Goal: Information Seeking & Learning: Learn about a topic

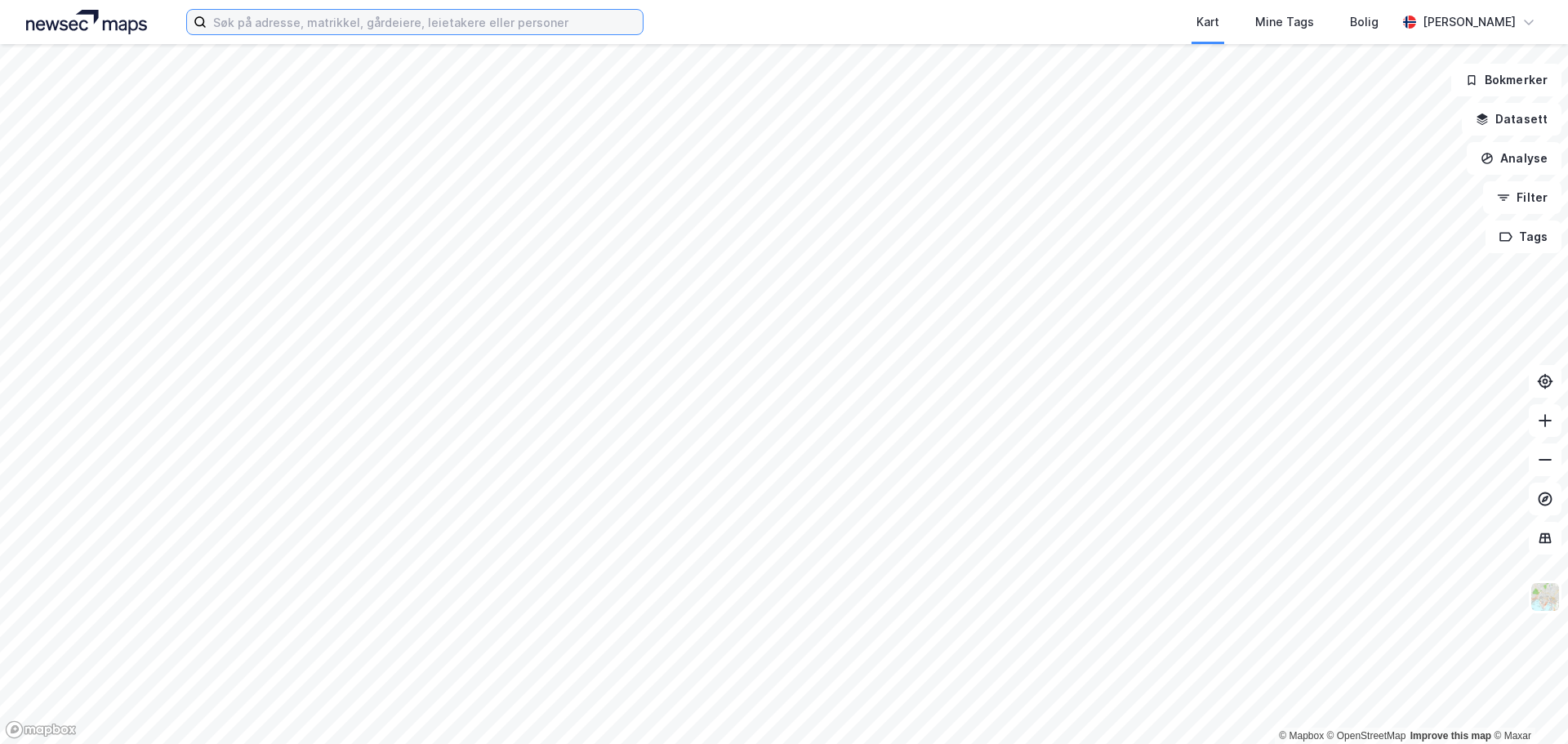
click at [448, 26] on input at bounding box center [424, 22] width 436 height 24
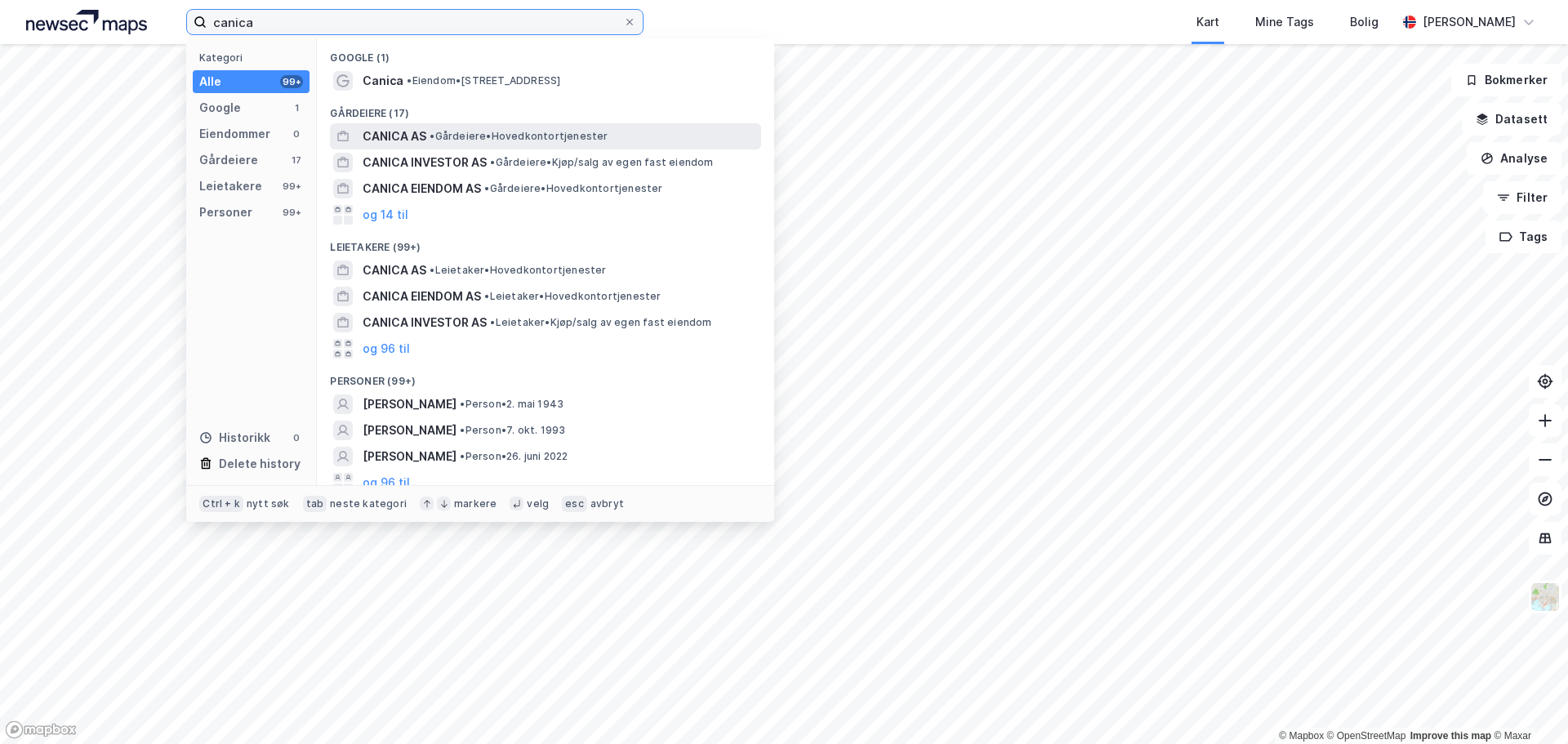
type input "canica"
click at [555, 133] on span "• Gårdeiere • Hovedkontortjenester" at bounding box center [518, 136] width 178 height 13
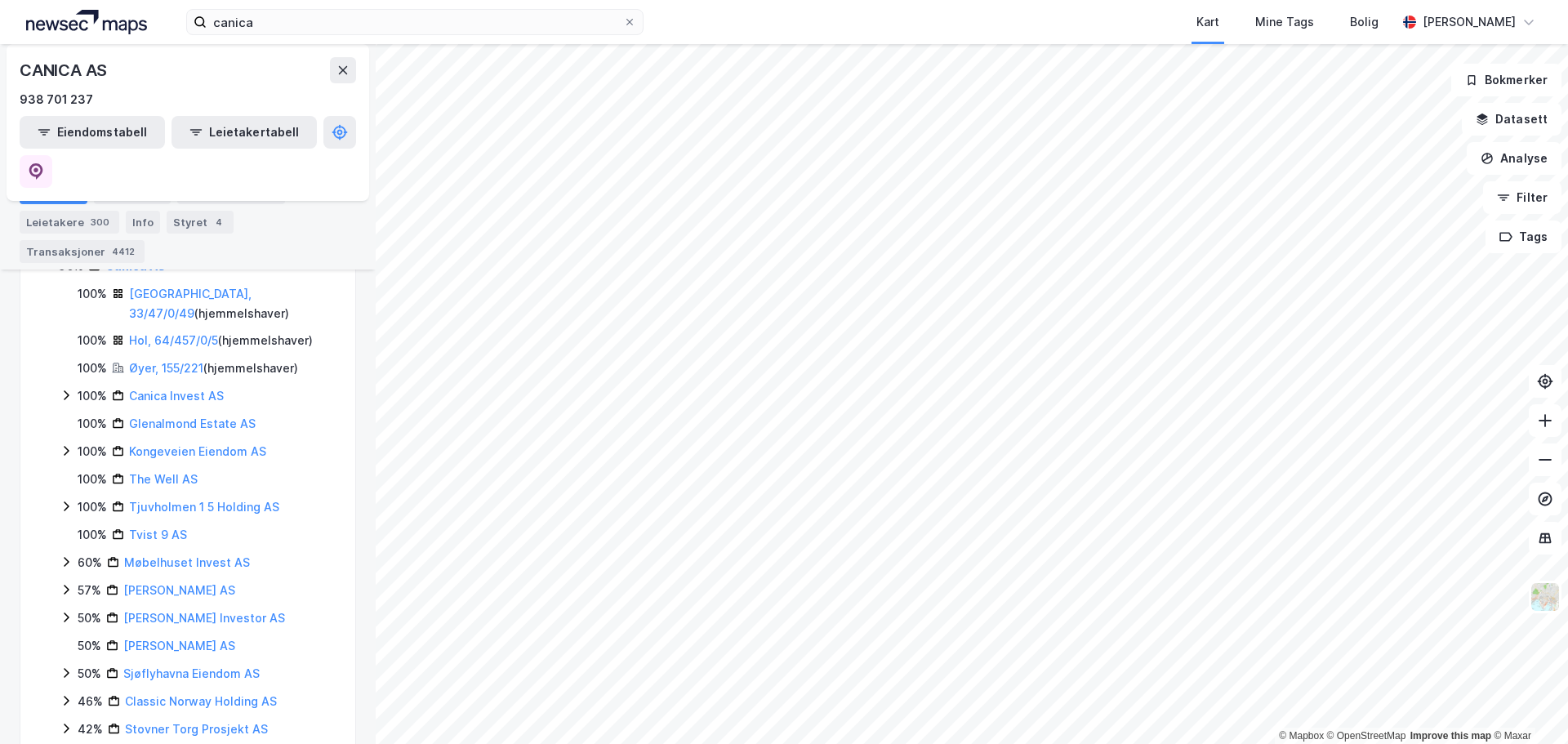
scroll to position [536, 0]
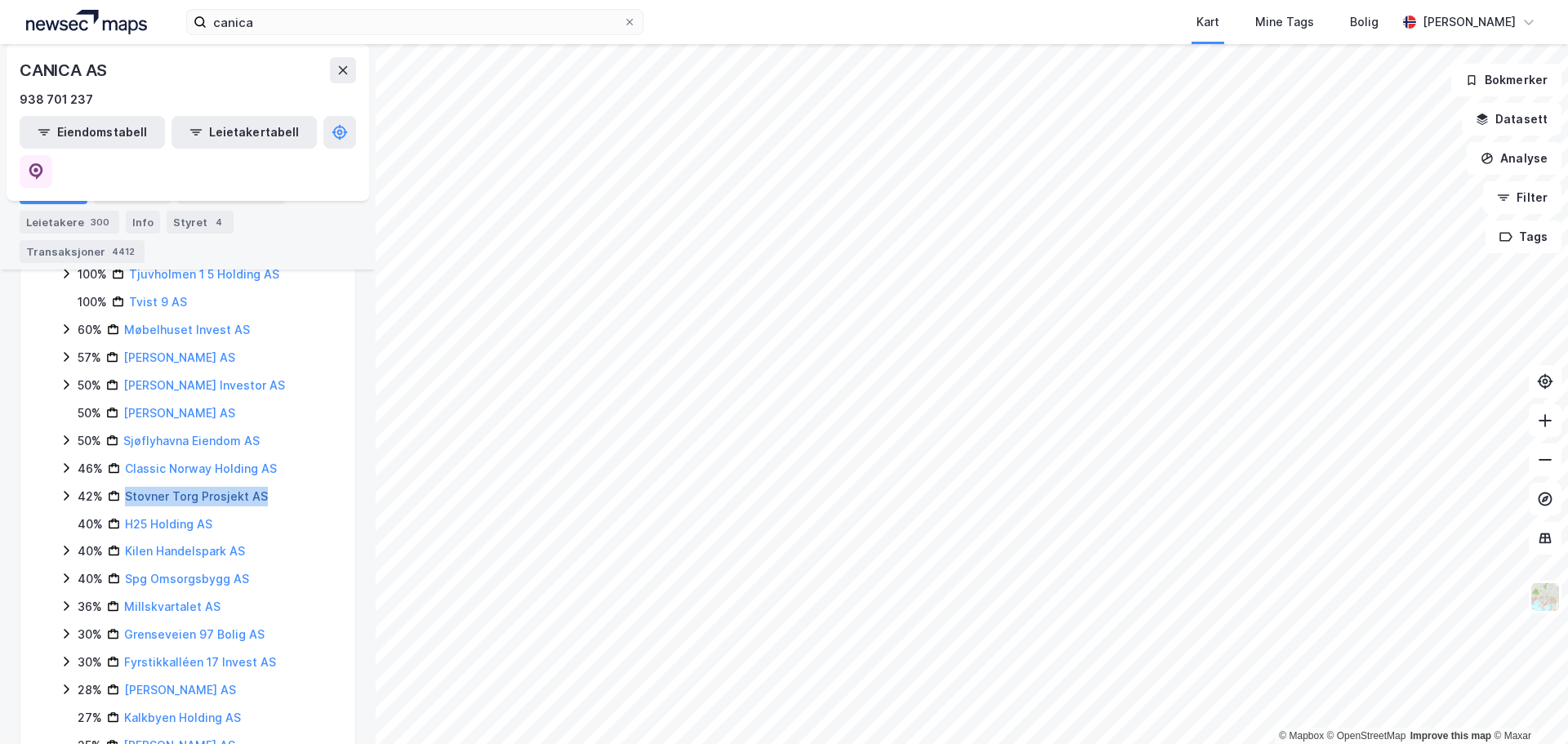
drag, startPoint x: 271, startPoint y: 432, endPoint x: 124, endPoint y: 431, distance: 147.0
click at [124, 487] on div "42% Stovner Torg Prosjekt AS" at bounding box center [206, 496] width 258 height 19
click at [293, 487] on div "42% Stovner Torg Prosjekt AS" at bounding box center [206, 496] width 258 height 19
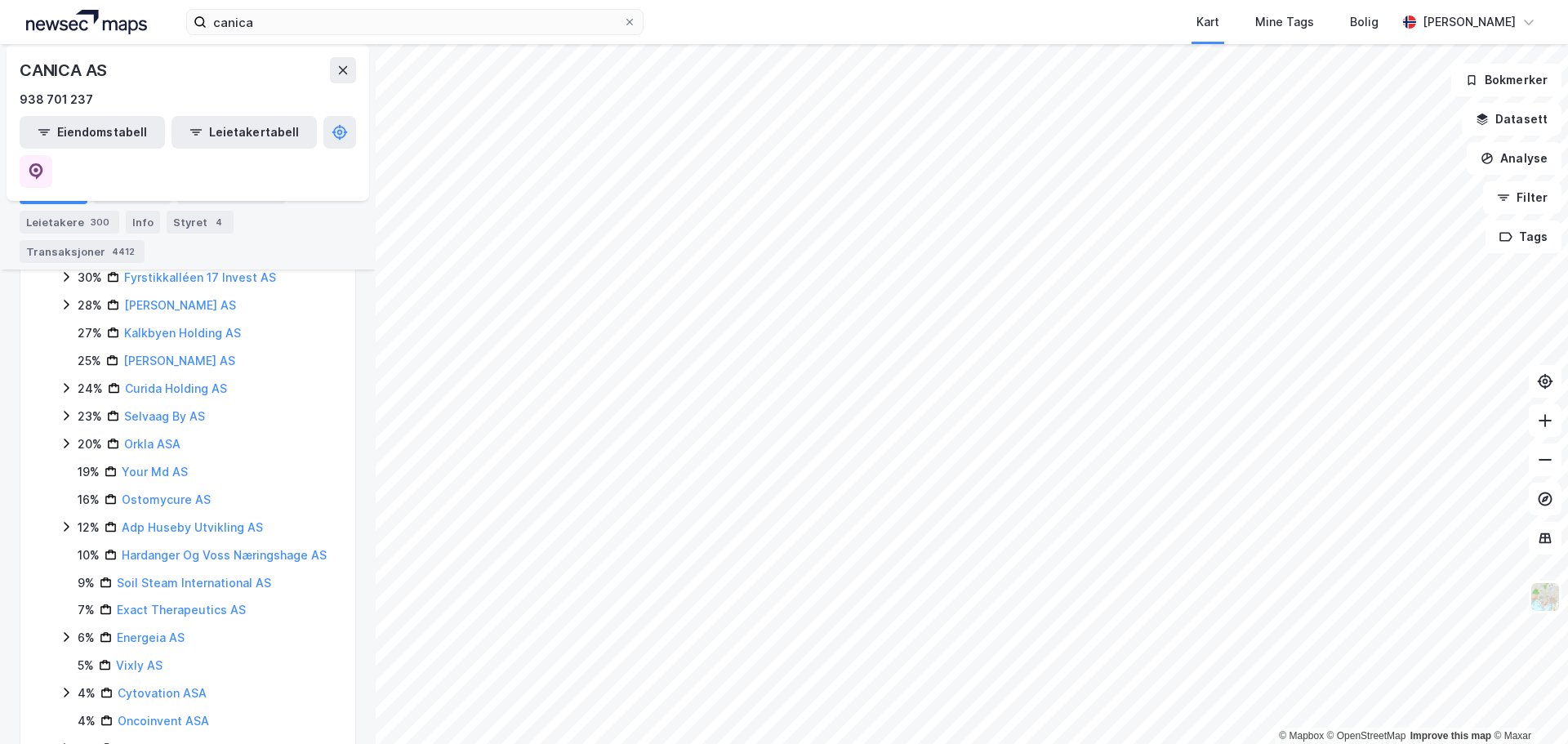
scroll to position [944, 0]
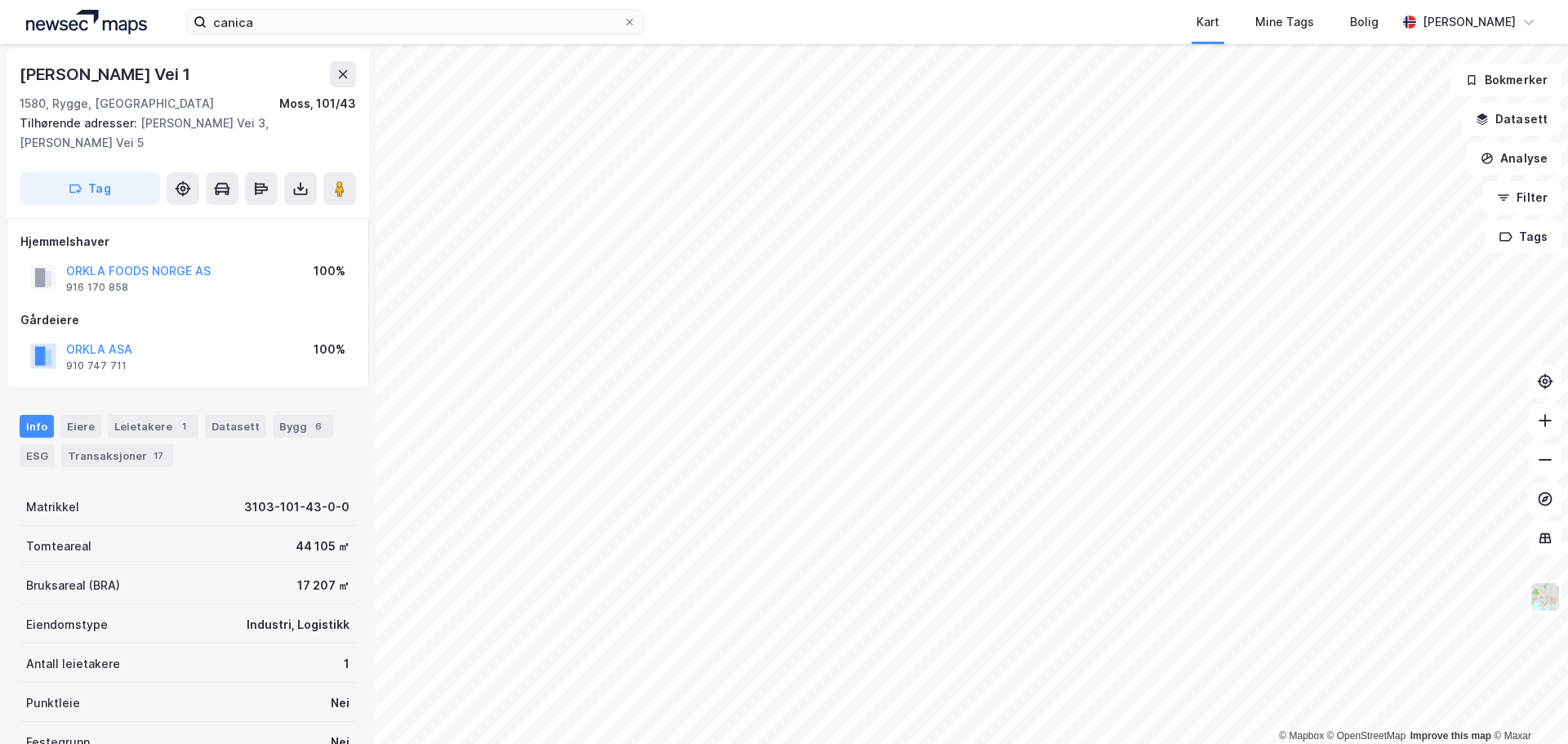
scroll to position [82, 0]
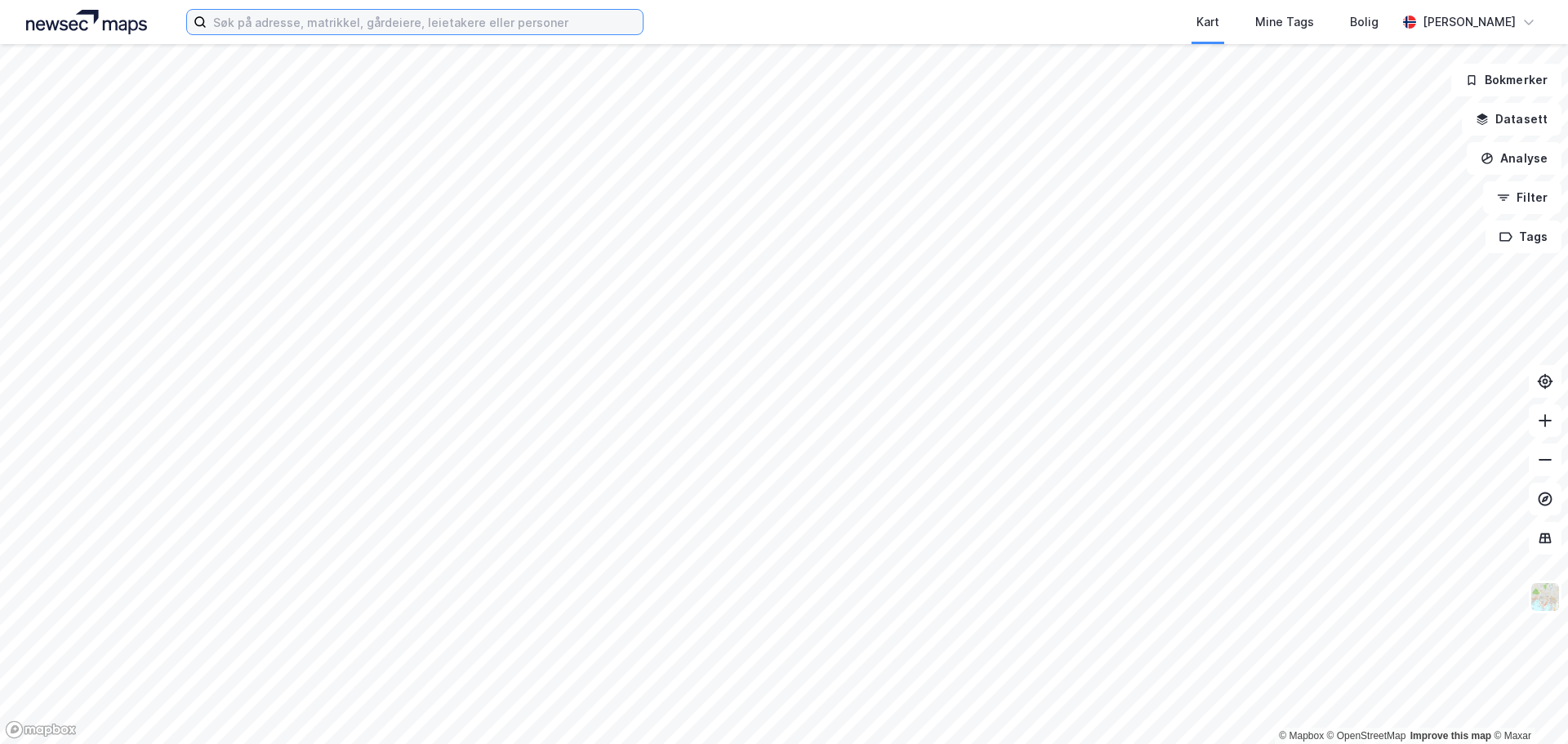
click at [397, 22] on input at bounding box center [424, 22] width 436 height 24
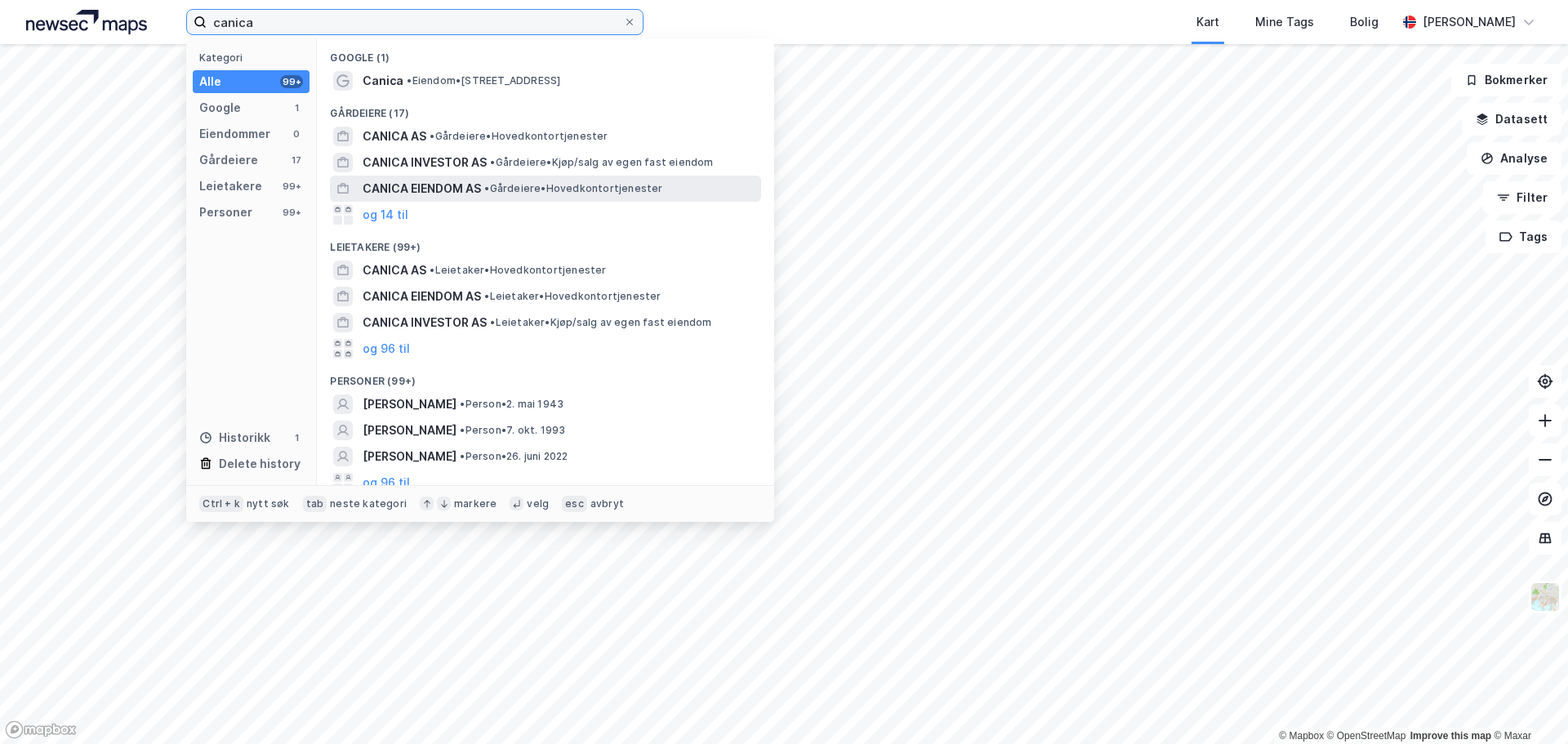
type input "canica"
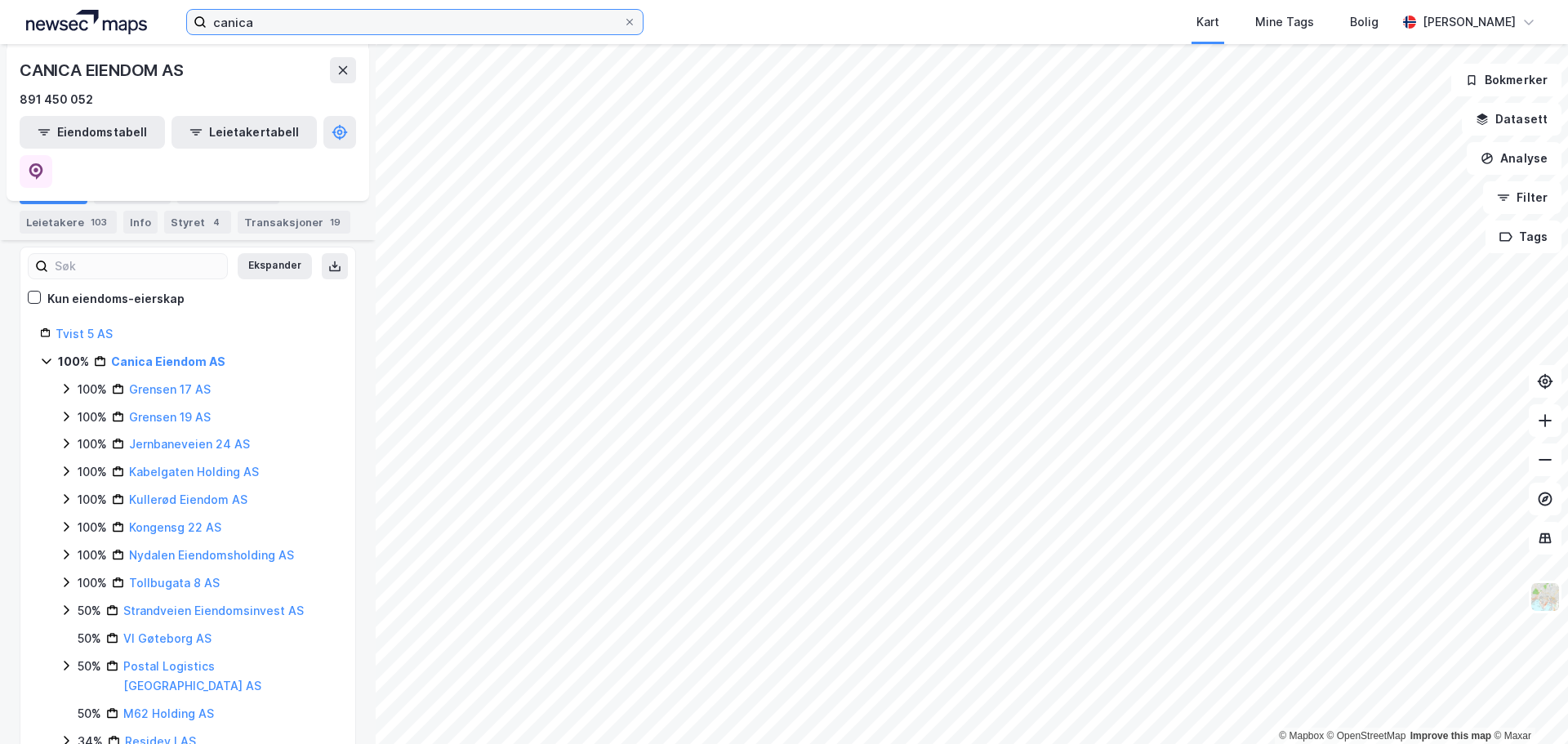
scroll to position [194, 0]
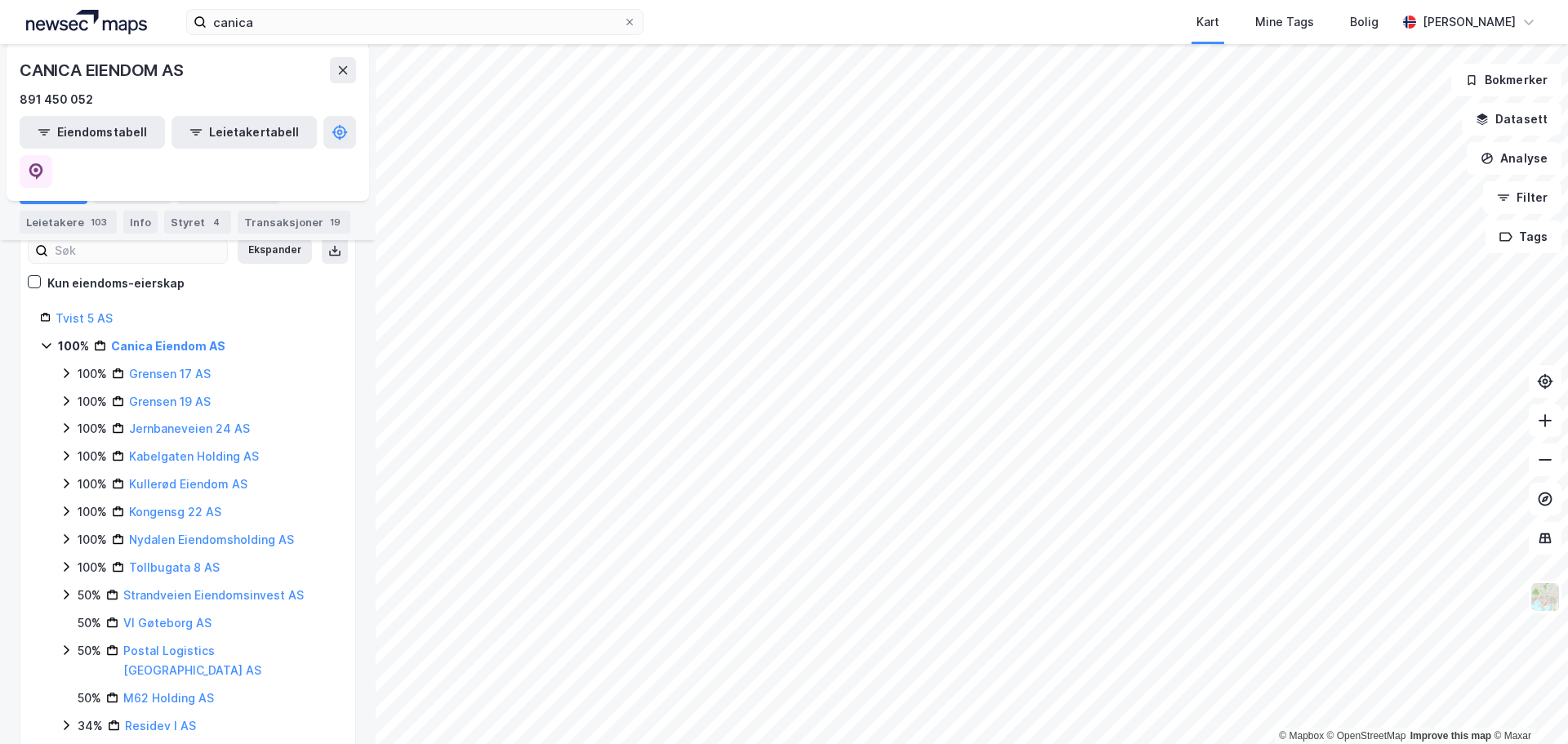
click at [159, 309] on div "Tvist 5 AS" at bounding box center [195, 318] width 280 height 19
click at [169, 422] on link "Jernbaneveien 24 AS" at bounding box center [190, 428] width 121 height 14
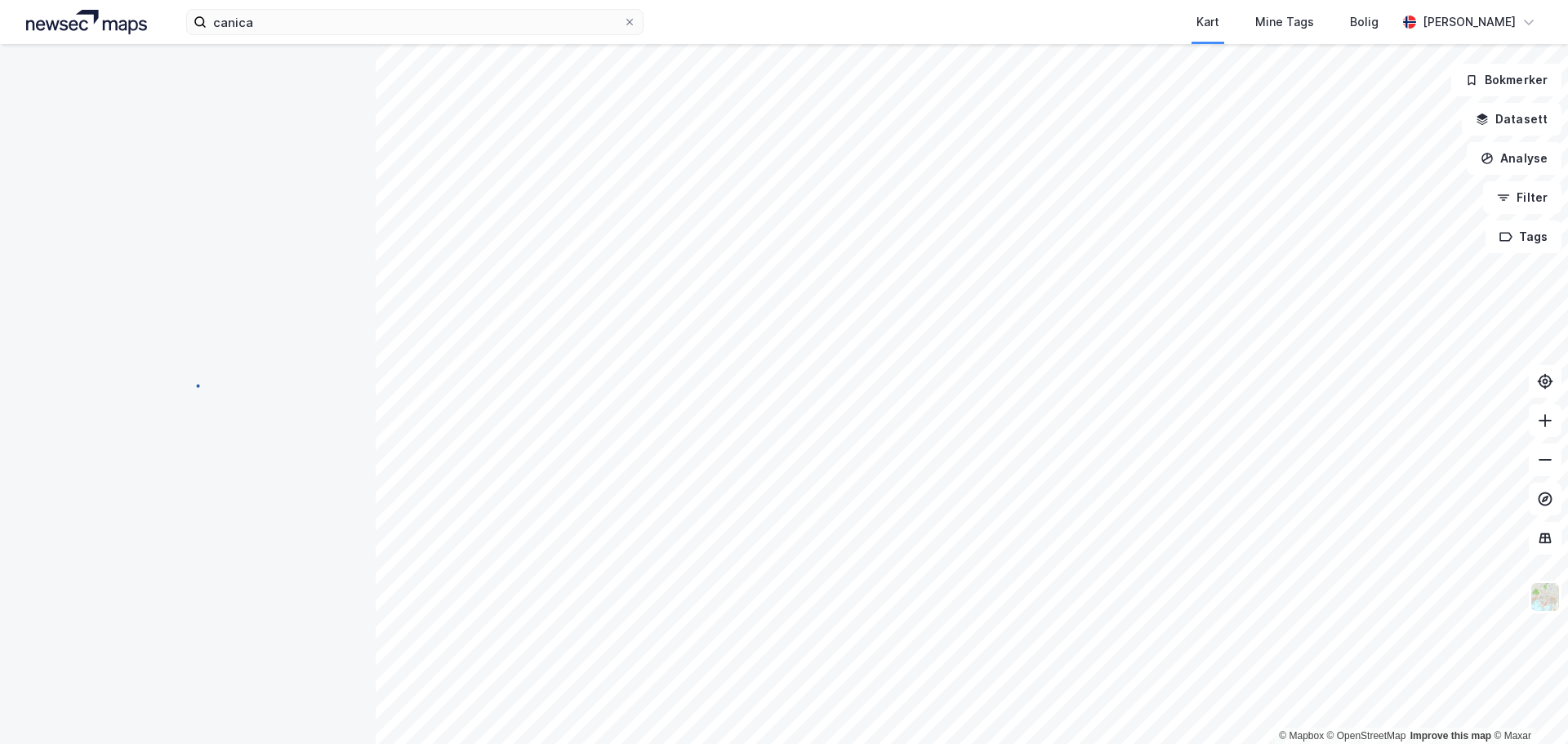
scroll to position [0, 0]
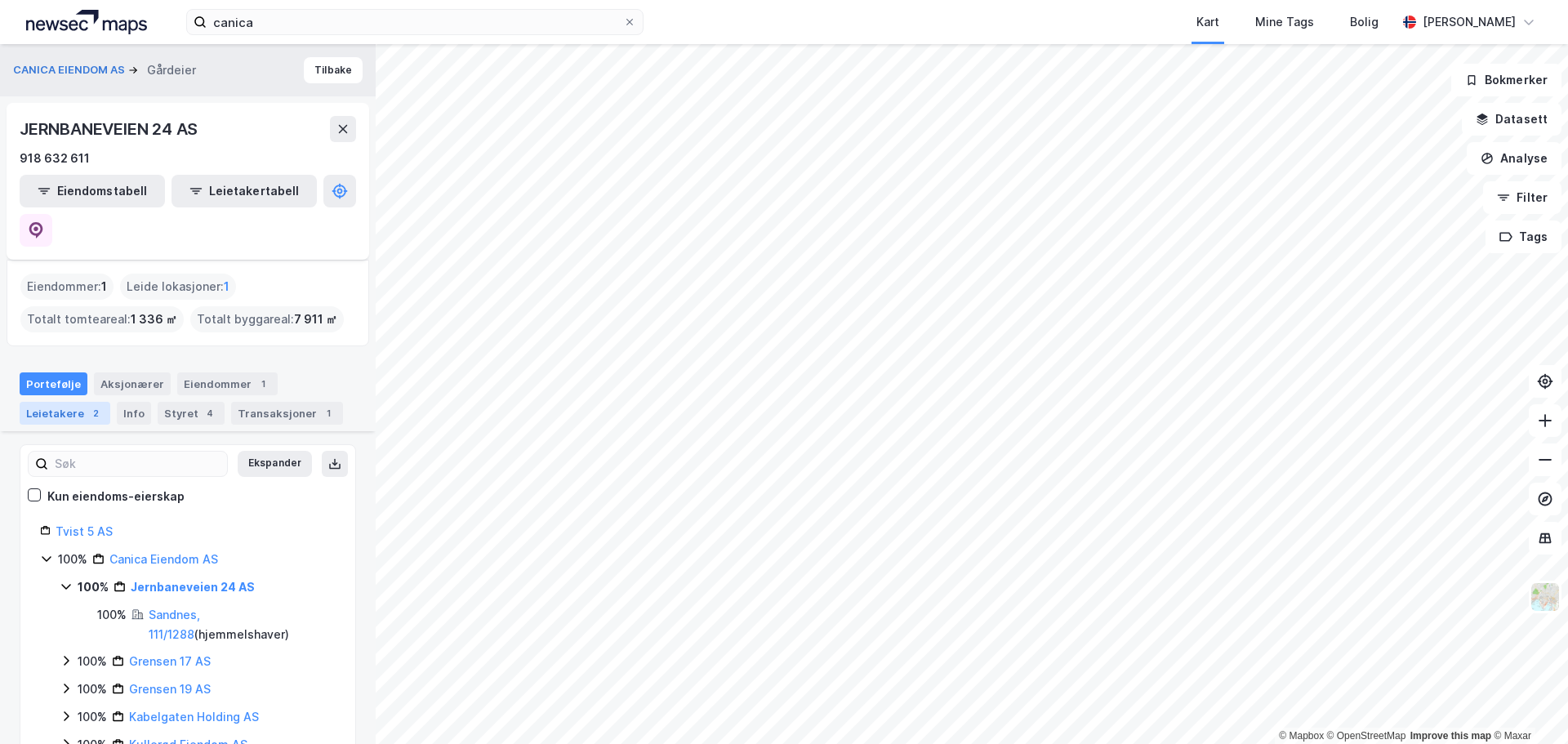
click at [68, 402] on div "Leietakere 2" at bounding box center [64, 412] width 91 height 23
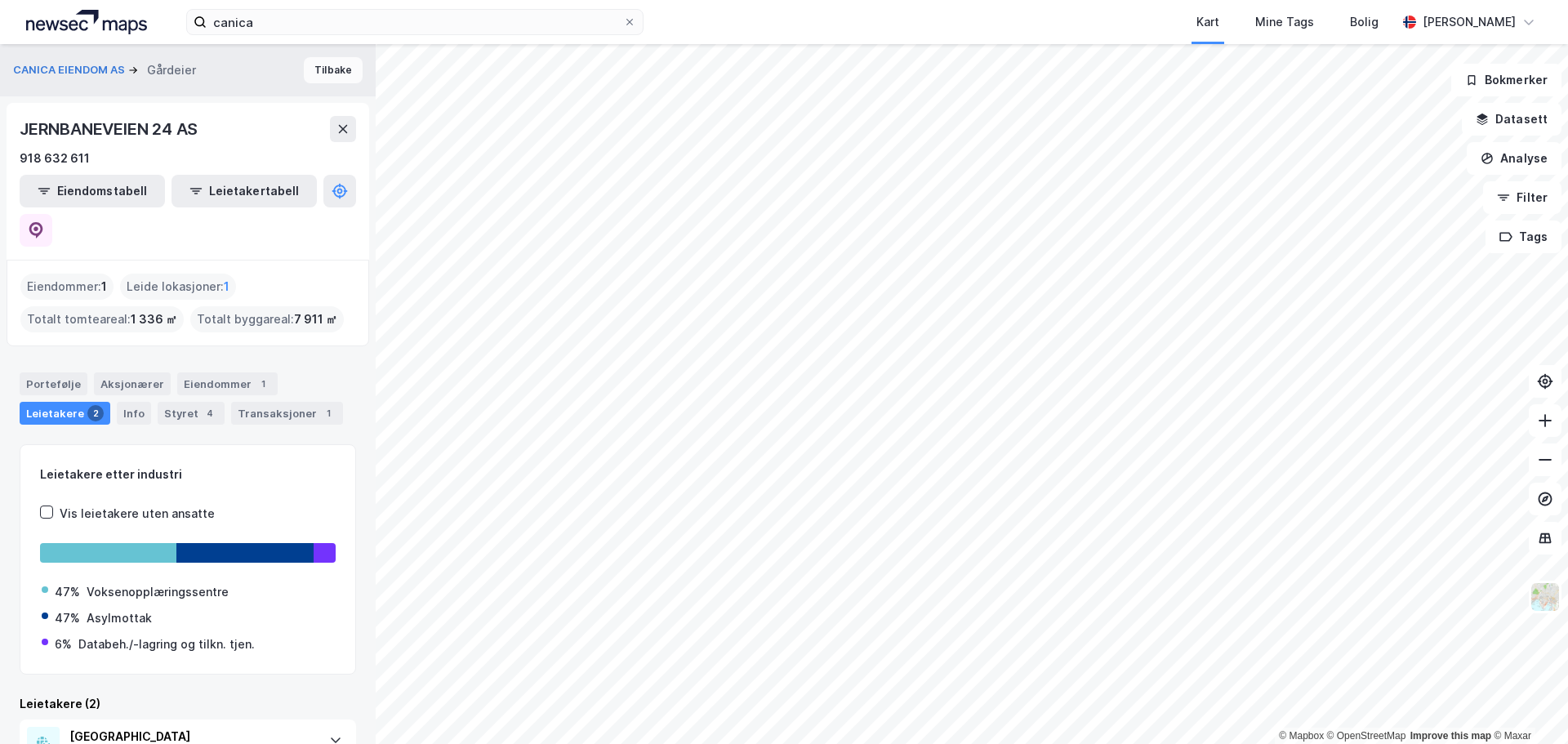
click at [331, 63] on button "Tilbake" at bounding box center [333, 69] width 58 height 26
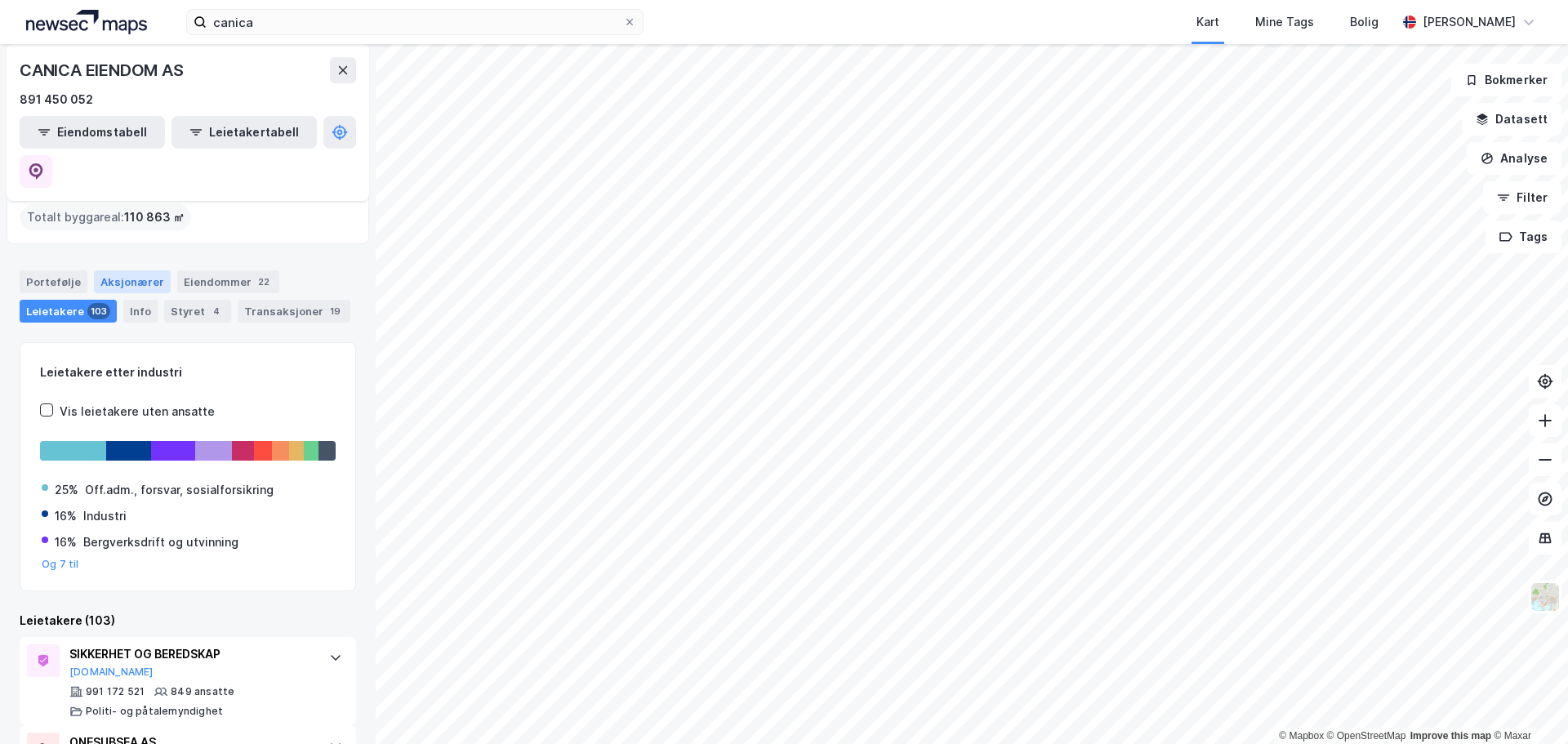
scroll to position [82, 0]
click at [239, 271] on div "Eiendommer 22" at bounding box center [228, 282] width 102 height 23
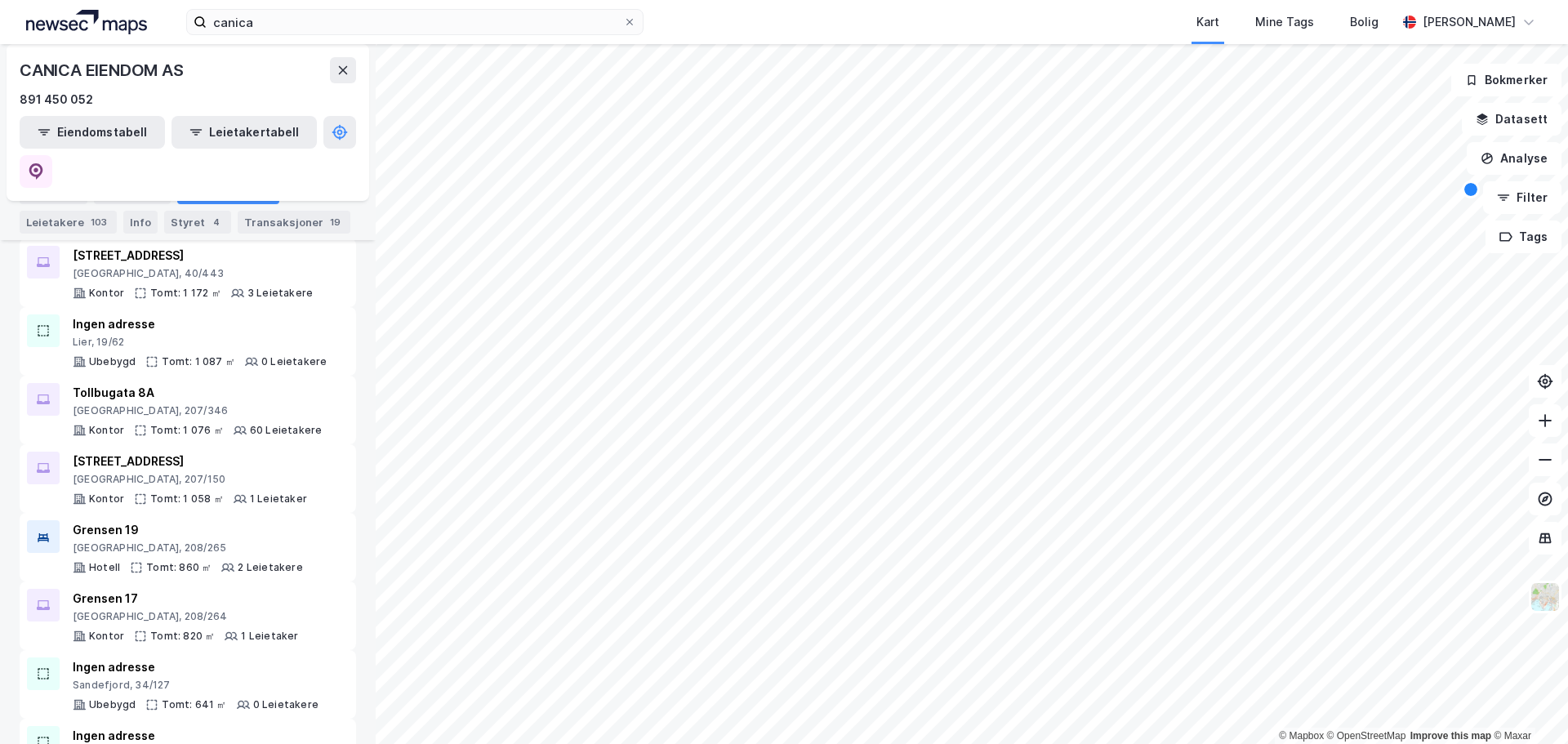
scroll to position [1197, 0]
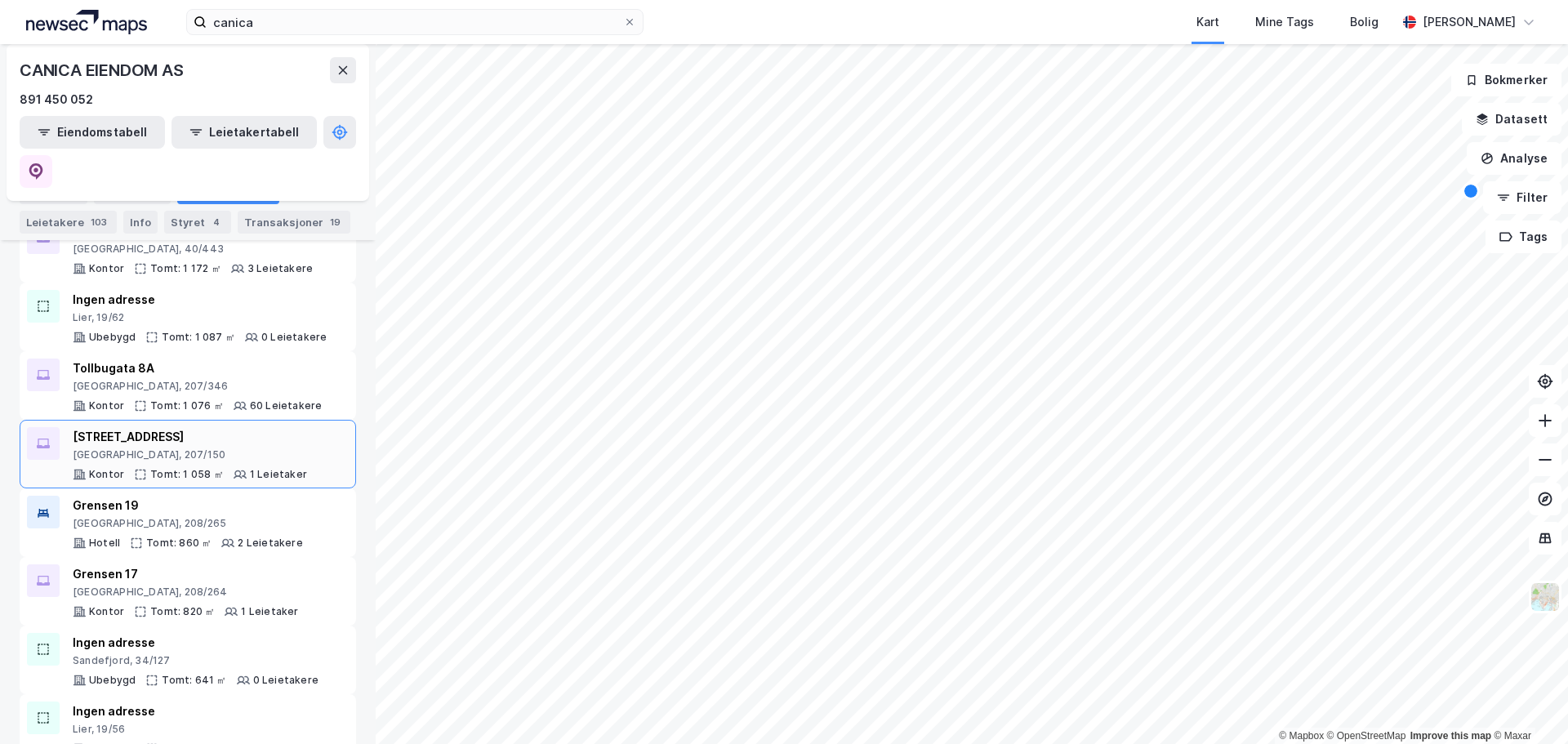
click at [175, 427] on div "[STREET_ADDRESS]" at bounding box center [190, 436] width 235 height 19
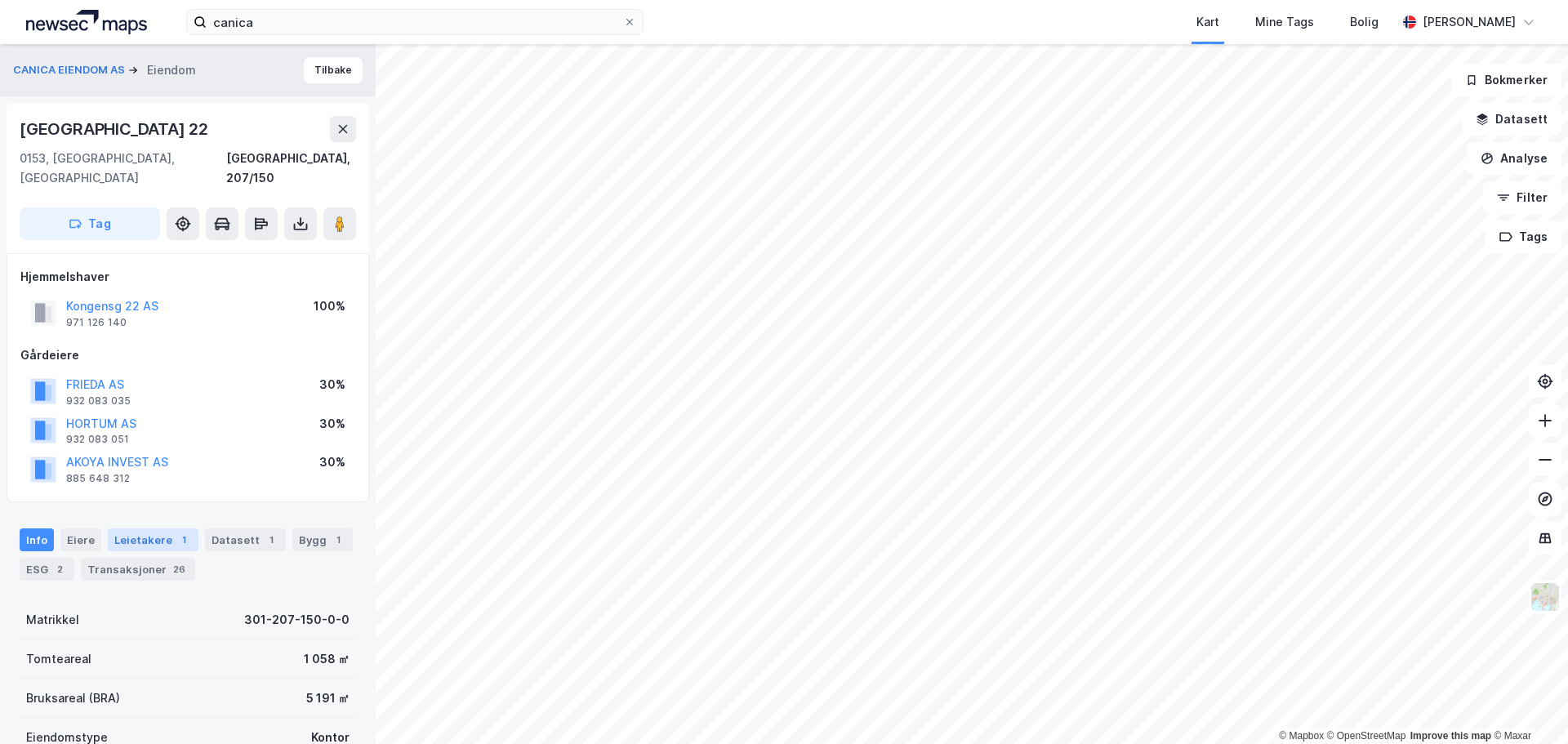
click at [139, 529] on div "Leietakere 1" at bounding box center [153, 539] width 91 height 23
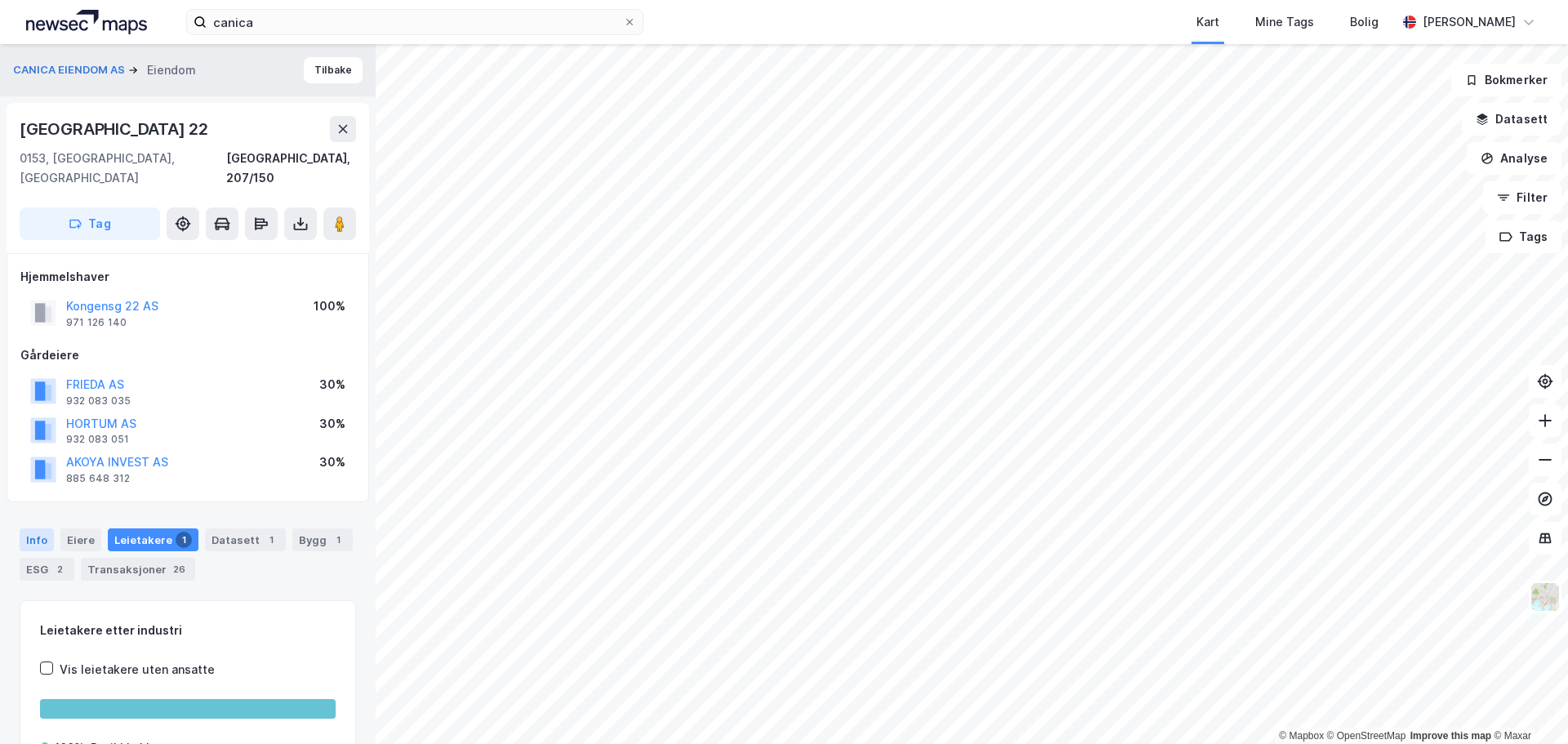
click at [36, 529] on div "Info" at bounding box center [36, 539] width 34 height 23
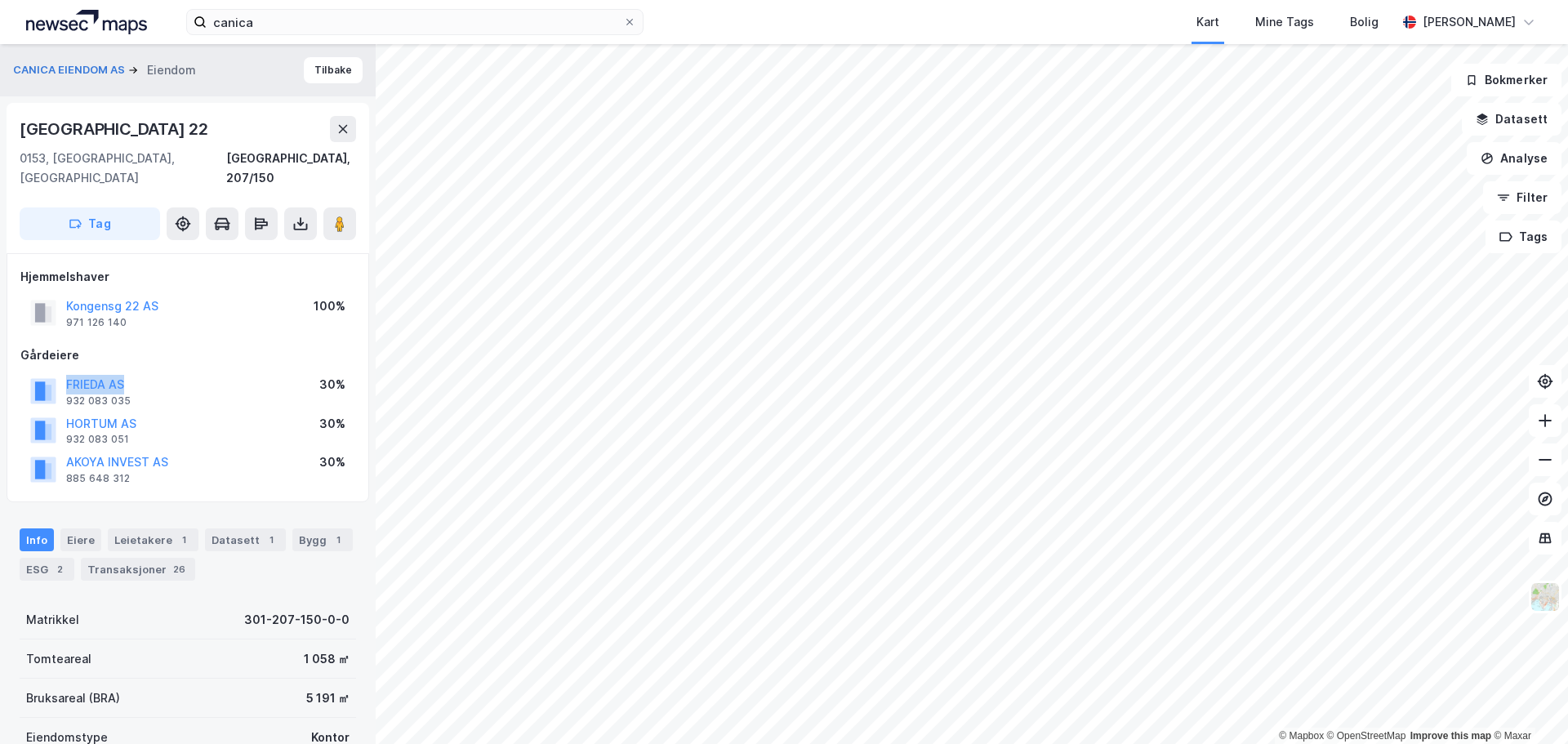
drag, startPoint x: 155, startPoint y: 369, endPoint x: 63, endPoint y: 359, distance: 92.5
click at [62, 372] on div "FRIEDA AS 932 083 035 30%" at bounding box center [187, 391] width 335 height 39
copy button "FRIEDA AS"
click at [330, 66] on button "Tilbake" at bounding box center [333, 69] width 58 height 26
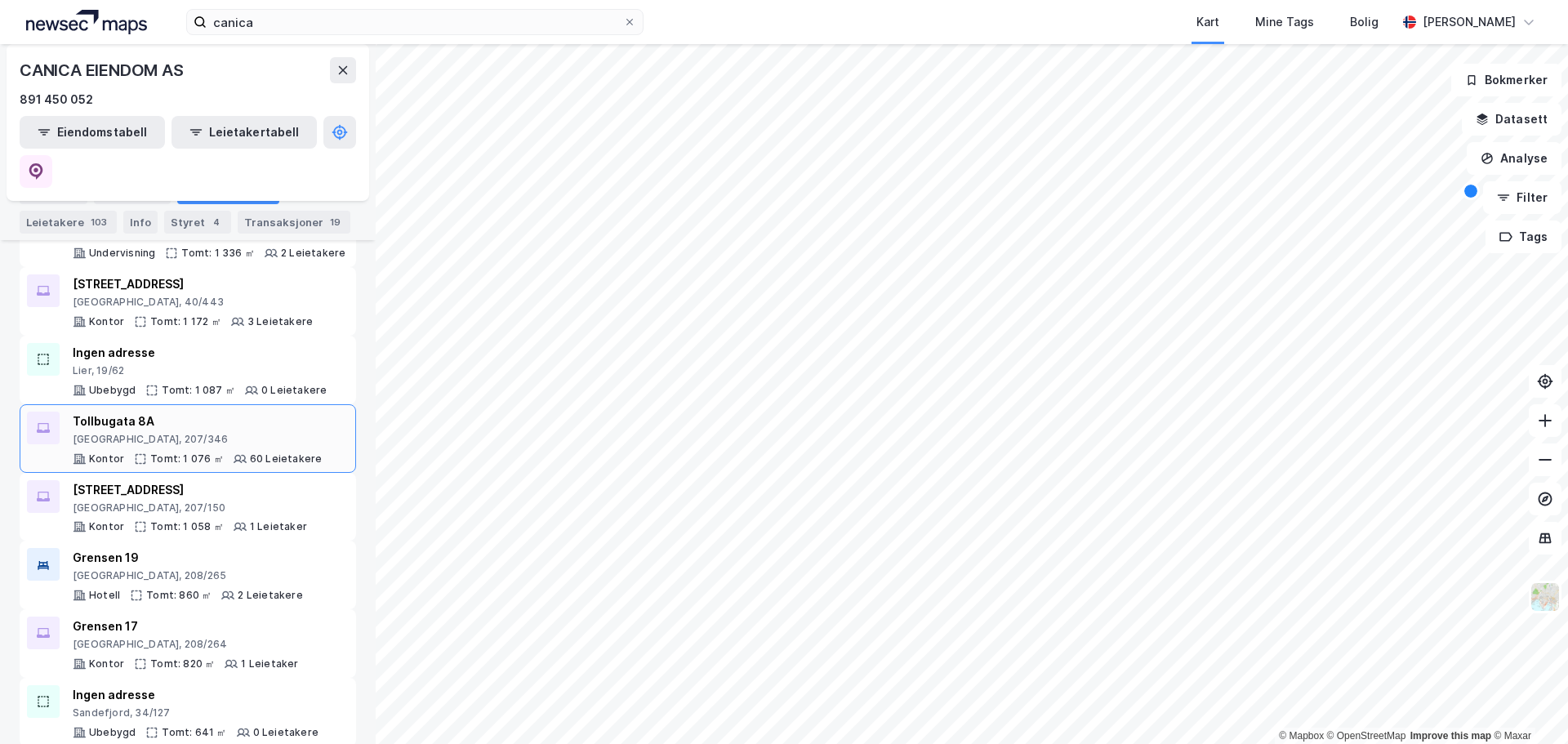
scroll to position [1197, 0]
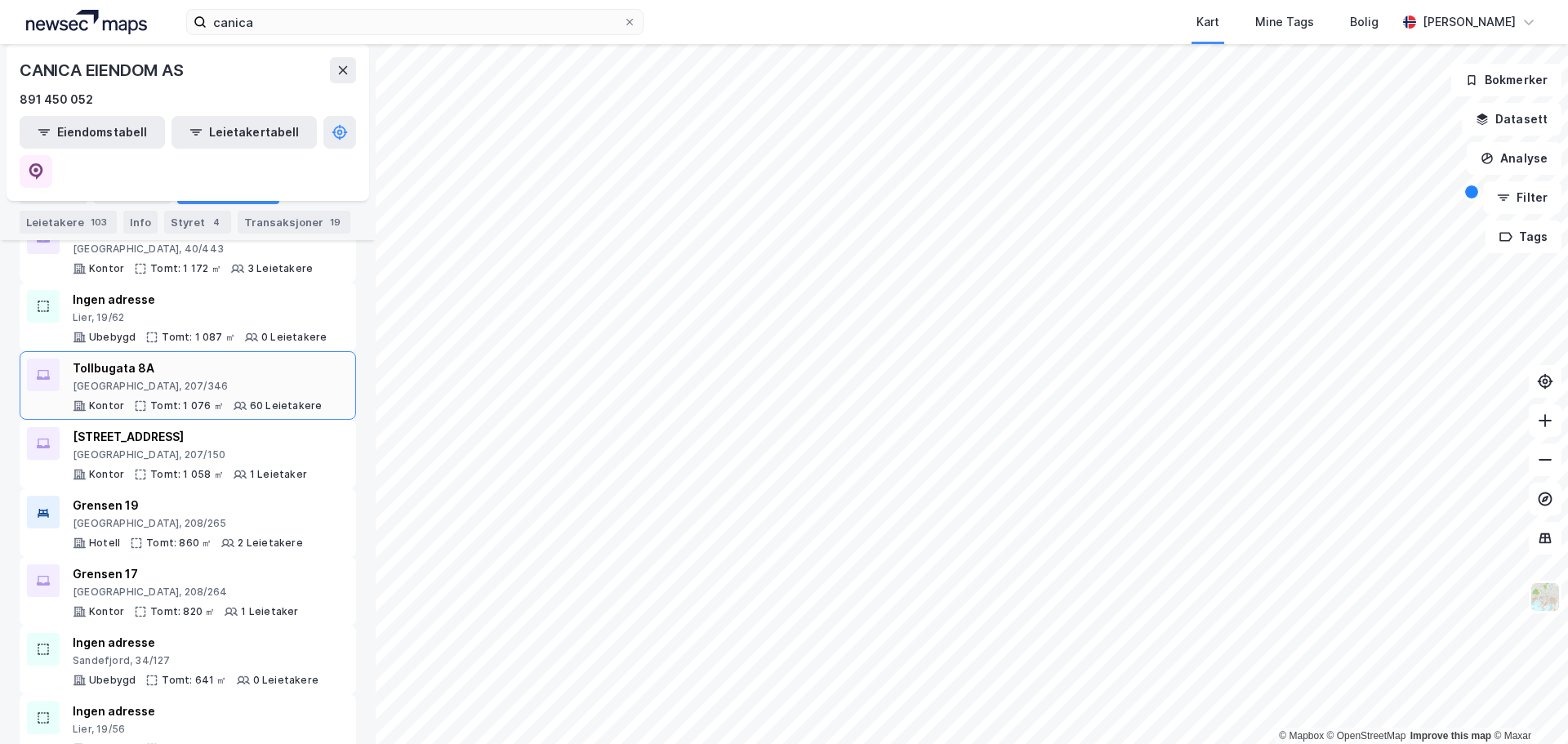
click at [177, 380] on div "[GEOGRAPHIC_DATA], 207/346" at bounding box center [197, 387] width 249 height 13
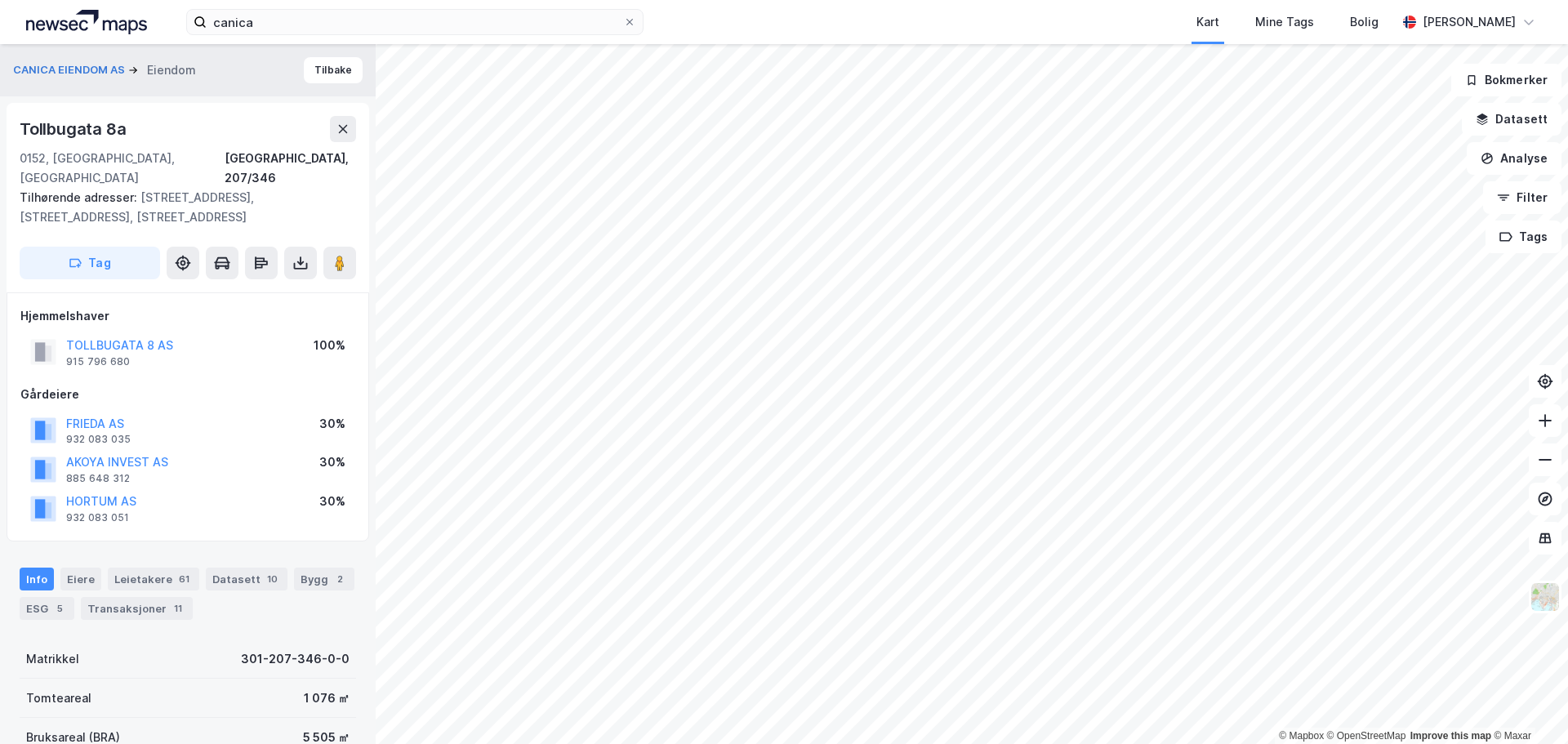
scroll to position [3, 0]
click at [154, 564] on div "Leietakere 61" at bounding box center [154, 575] width 92 height 23
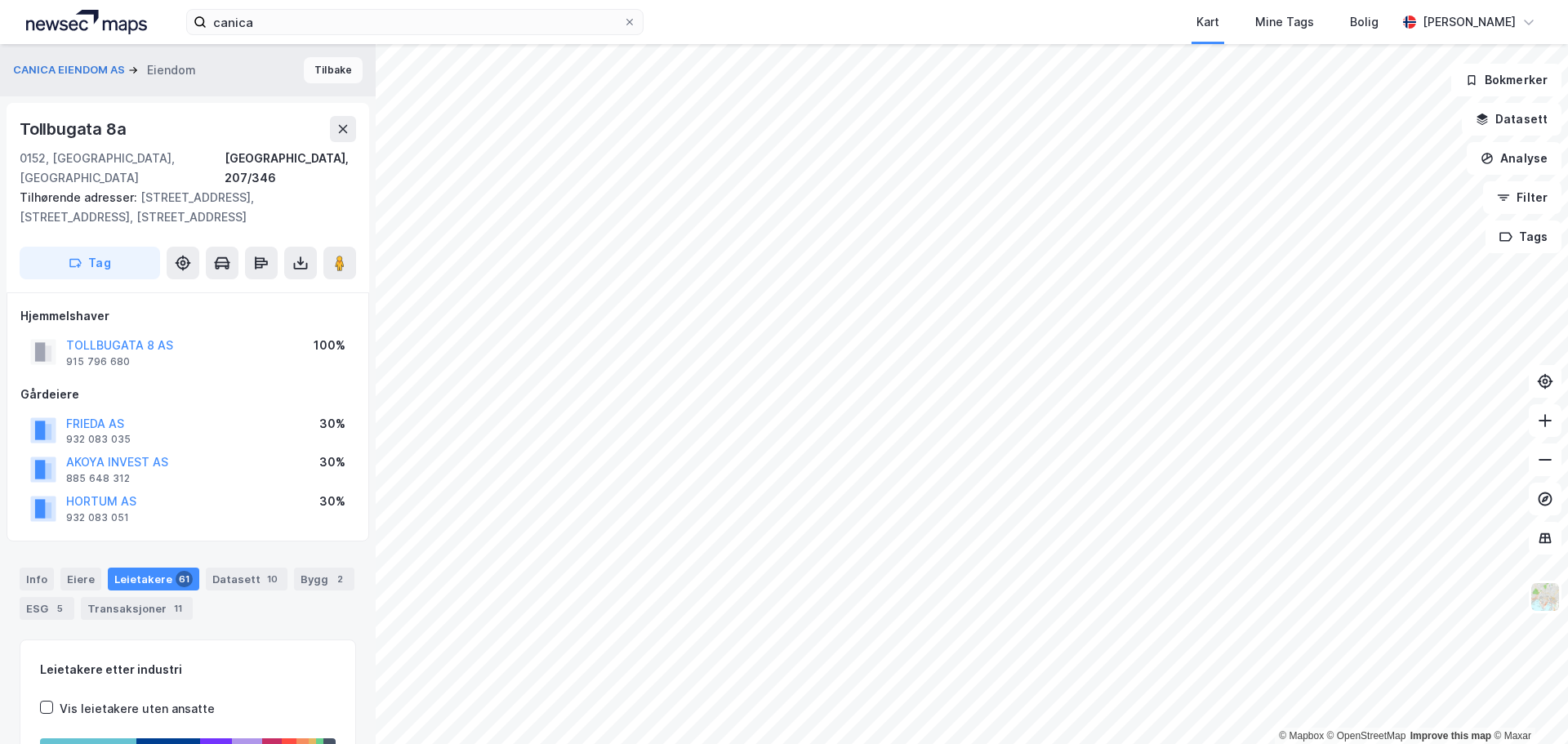
click at [334, 71] on button "Tilbake" at bounding box center [333, 69] width 58 height 26
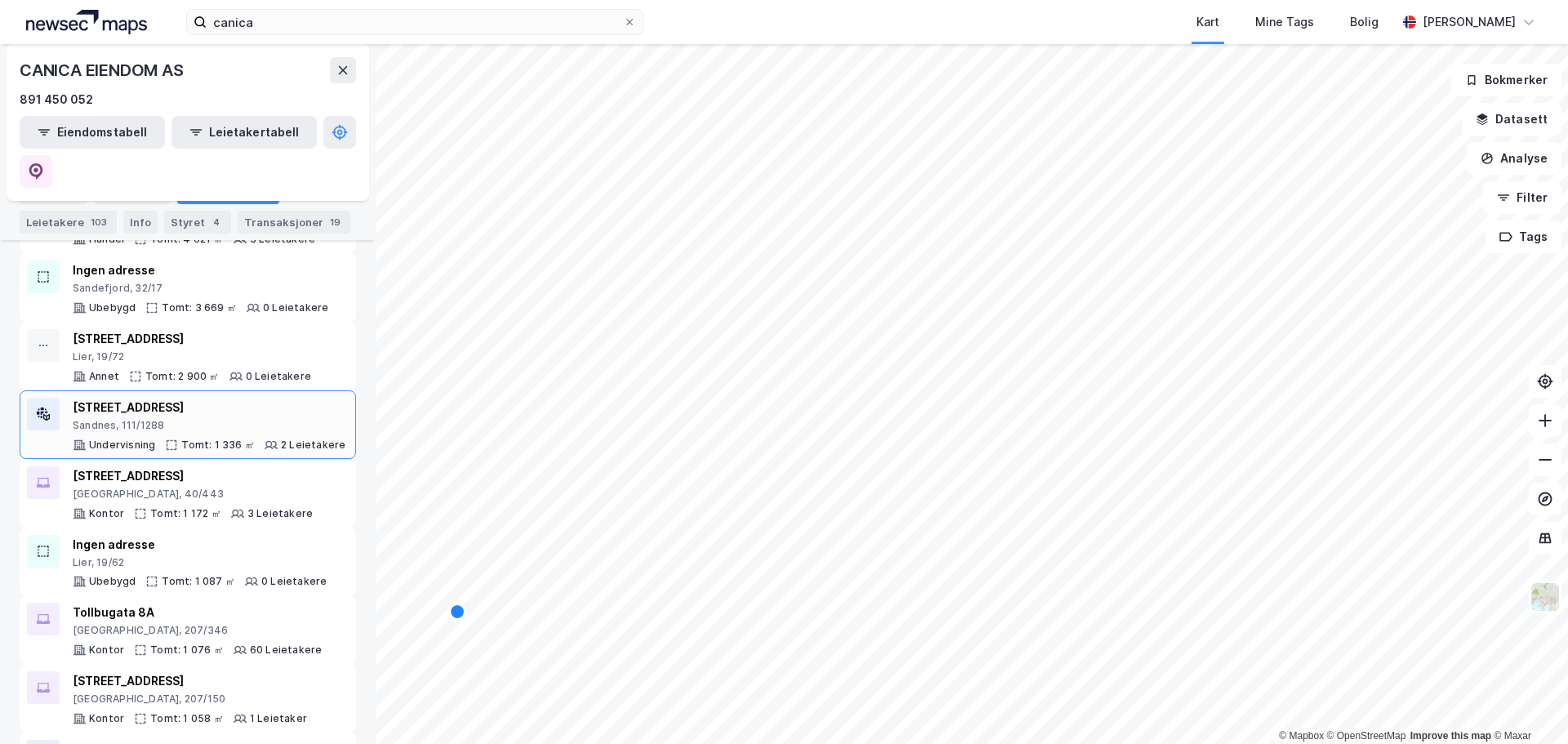
scroll to position [870, 0]
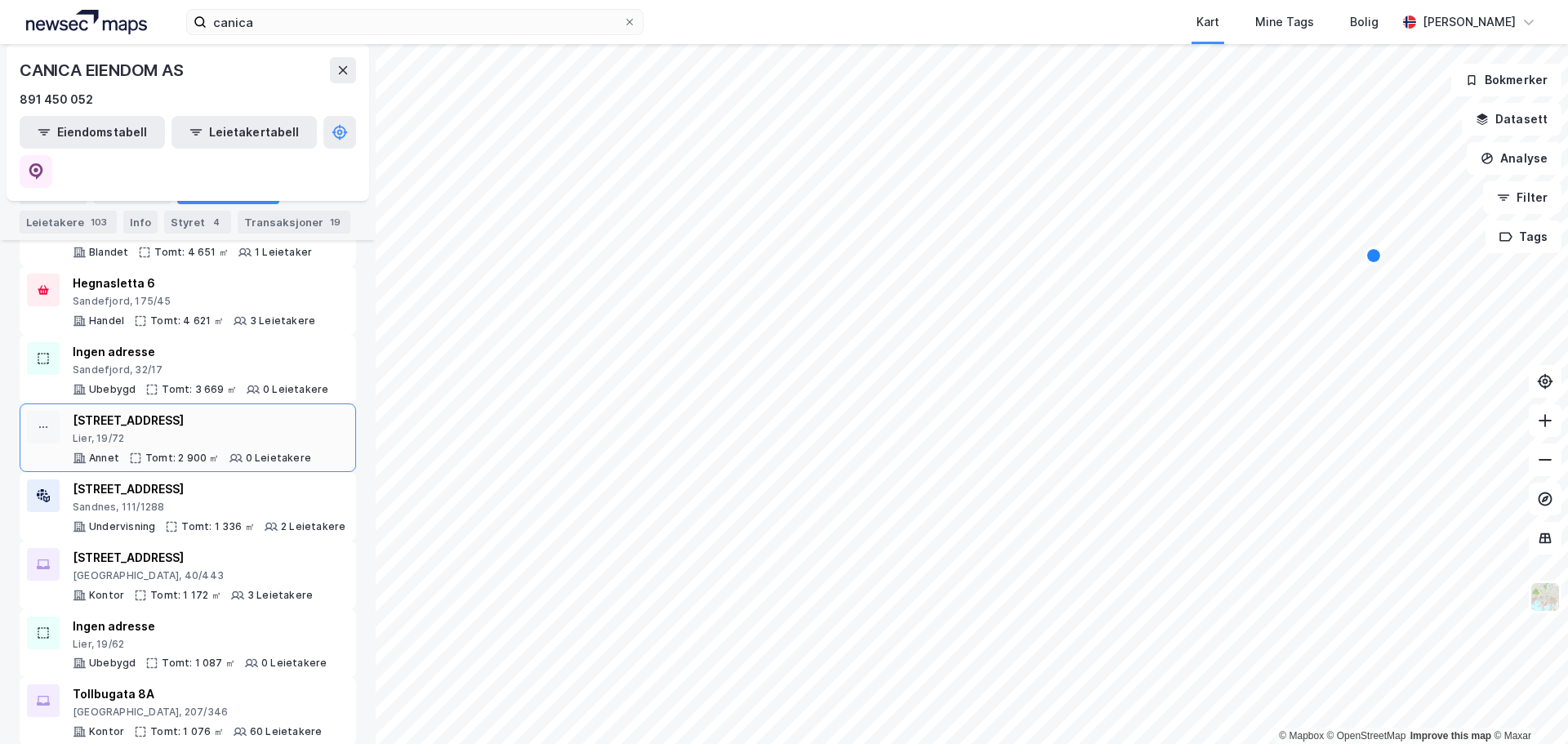
click at [203, 411] on div "[STREET_ADDRESS]" at bounding box center [192, 420] width 239 height 19
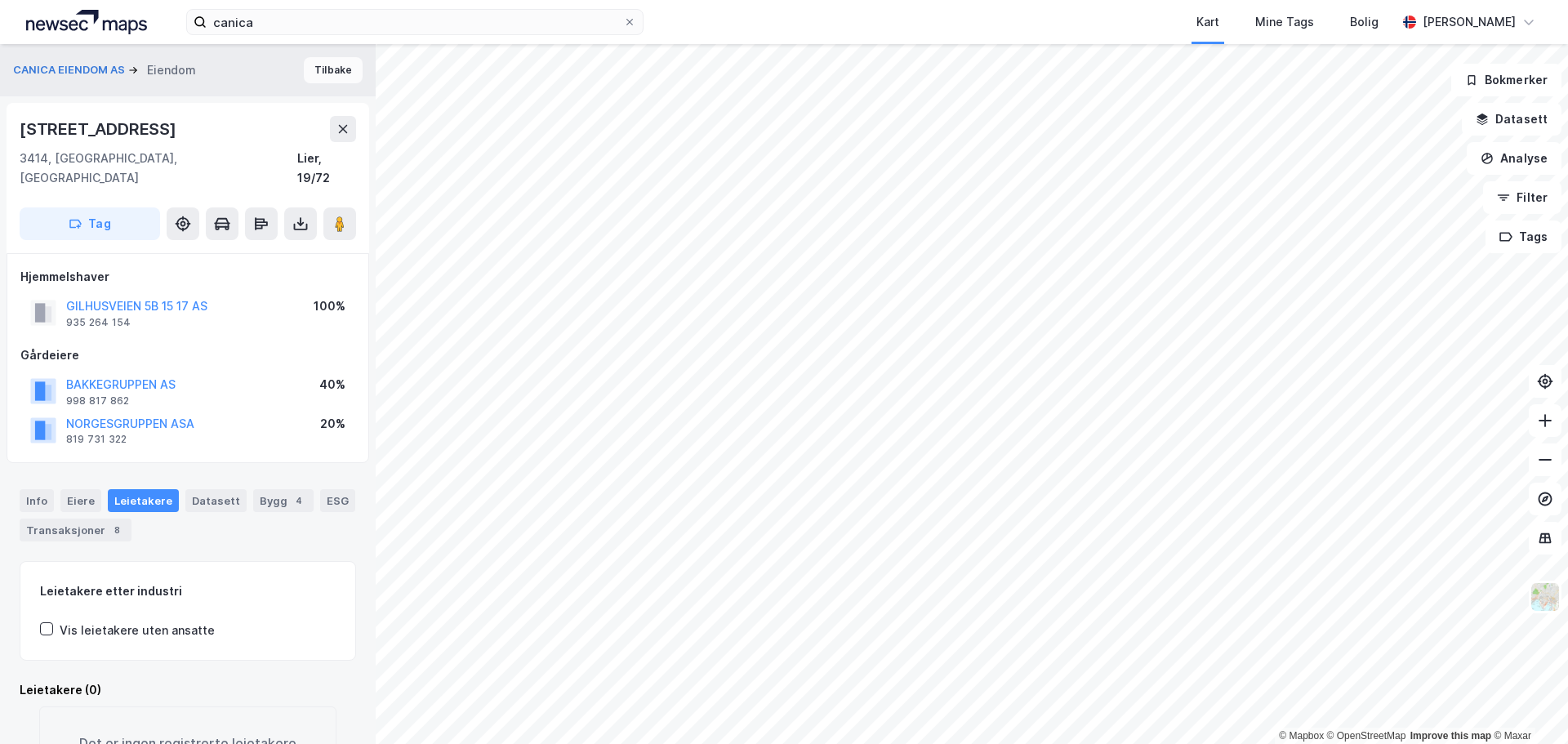
click at [327, 76] on button "Tilbake" at bounding box center [333, 69] width 58 height 26
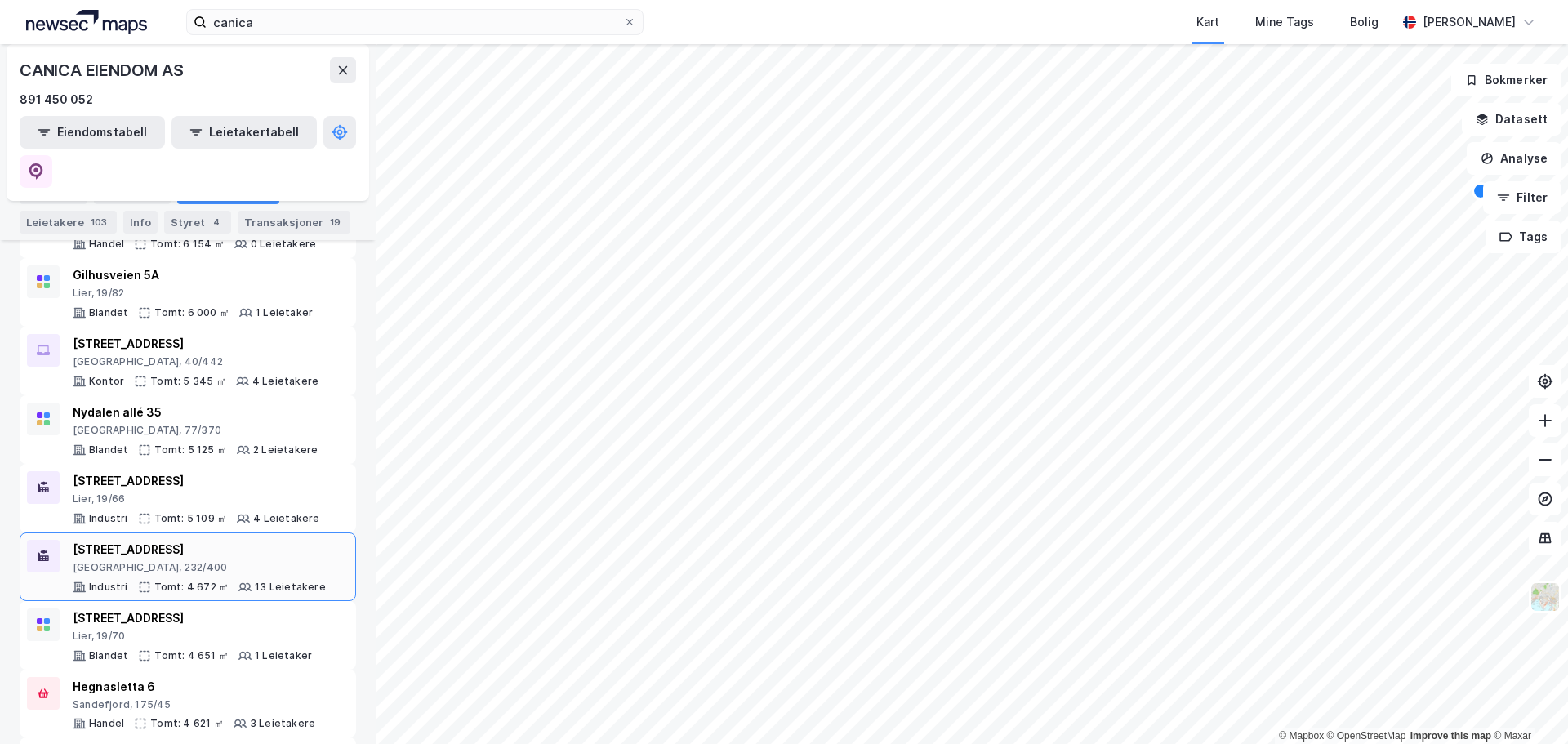
scroll to position [408, 0]
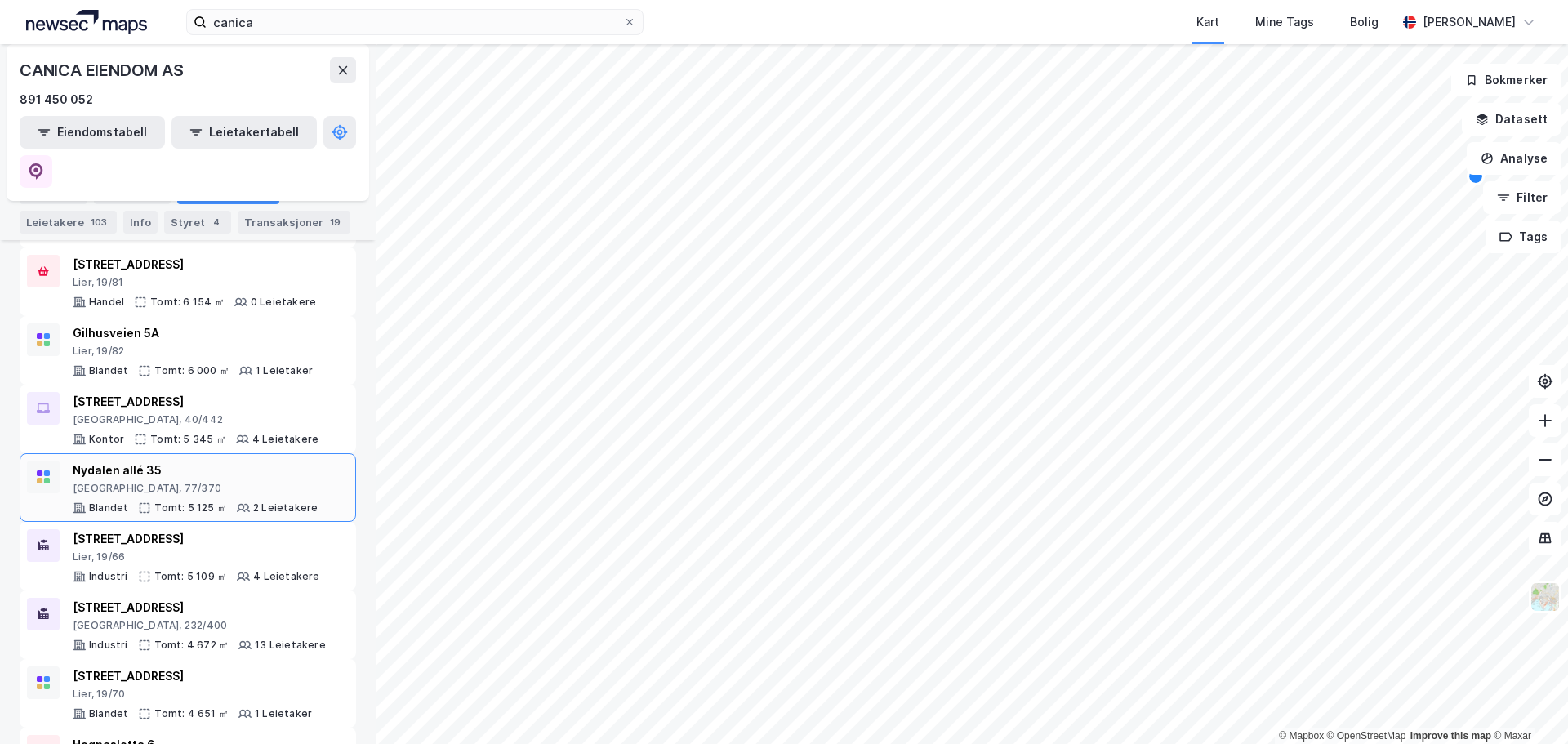
click at [200, 461] on div "Nydalen allé 35" at bounding box center [195, 470] width 245 height 19
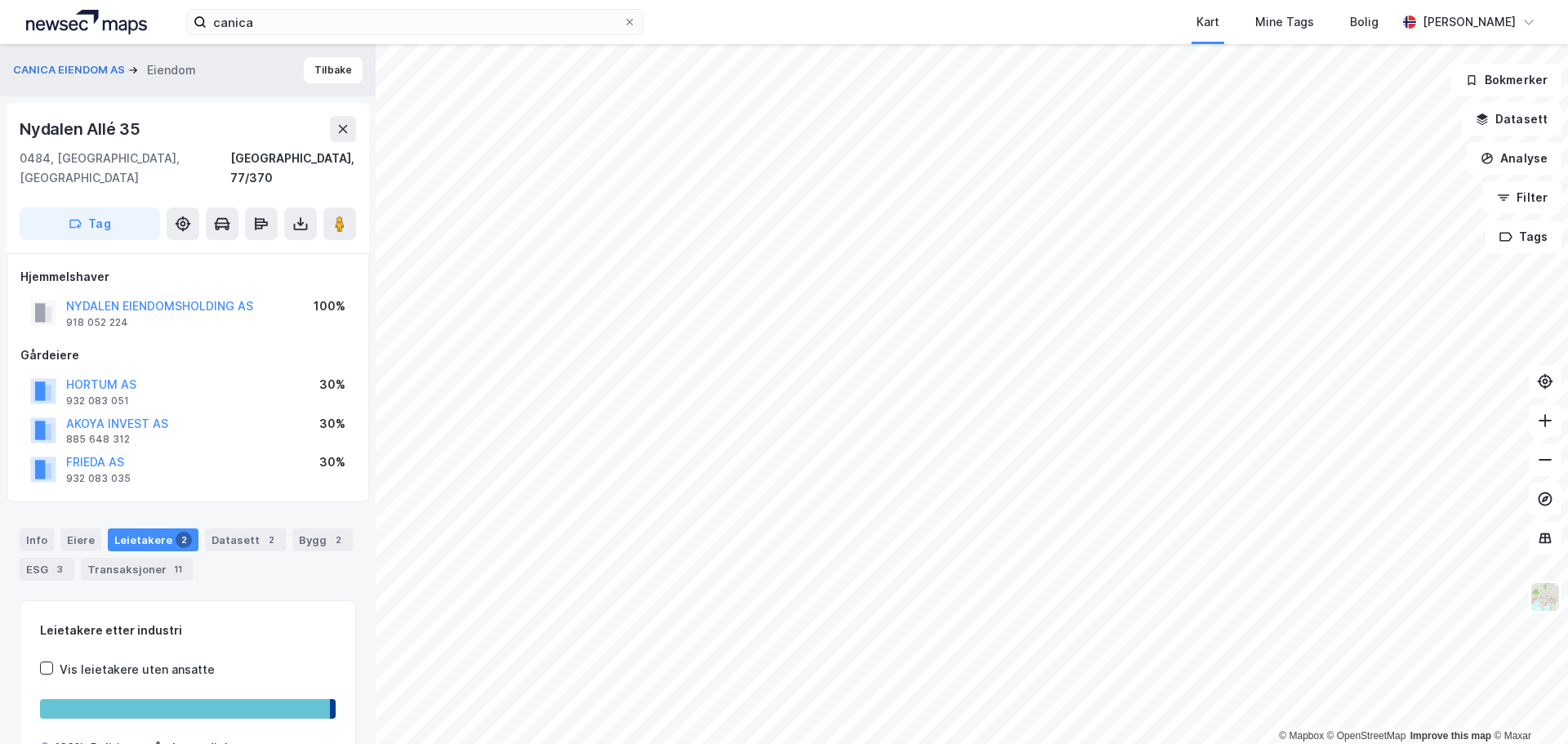
scroll to position [2, 0]
click at [331, 67] on button "Tilbake" at bounding box center [333, 68] width 58 height 26
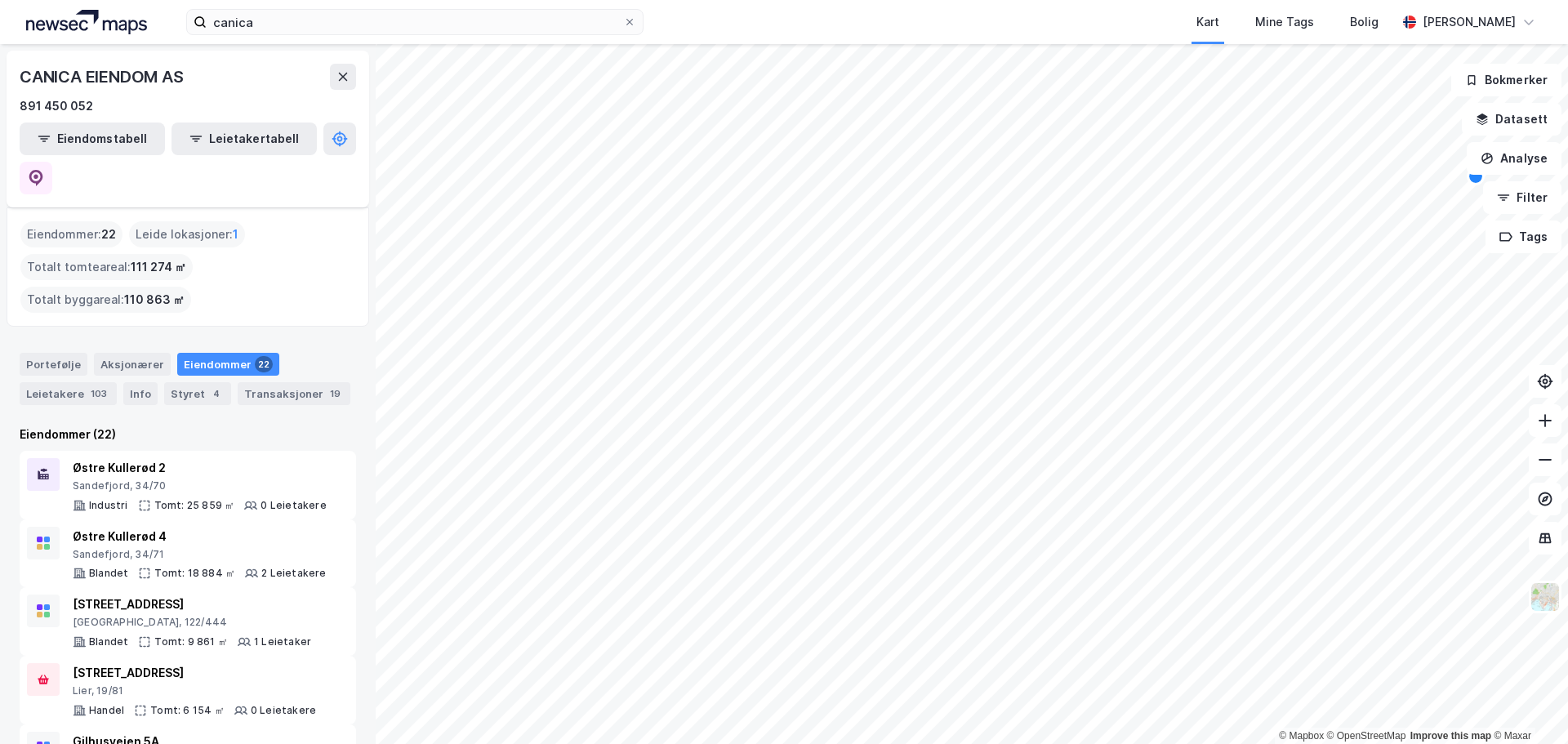
scroll to position [82, 0]
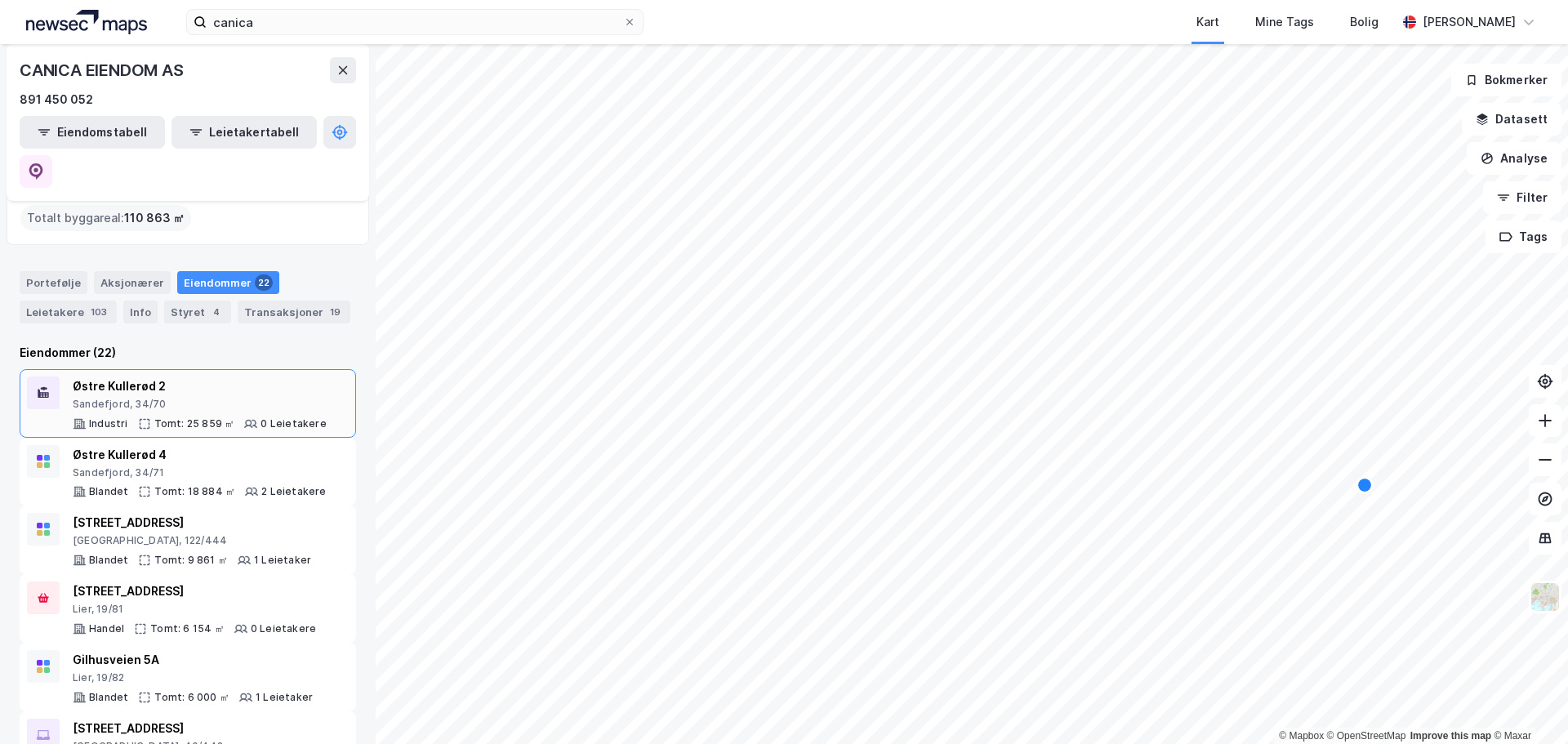
click at [126, 377] on div "Østre Kullerød 2" at bounding box center [200, 386] width 254 height 19
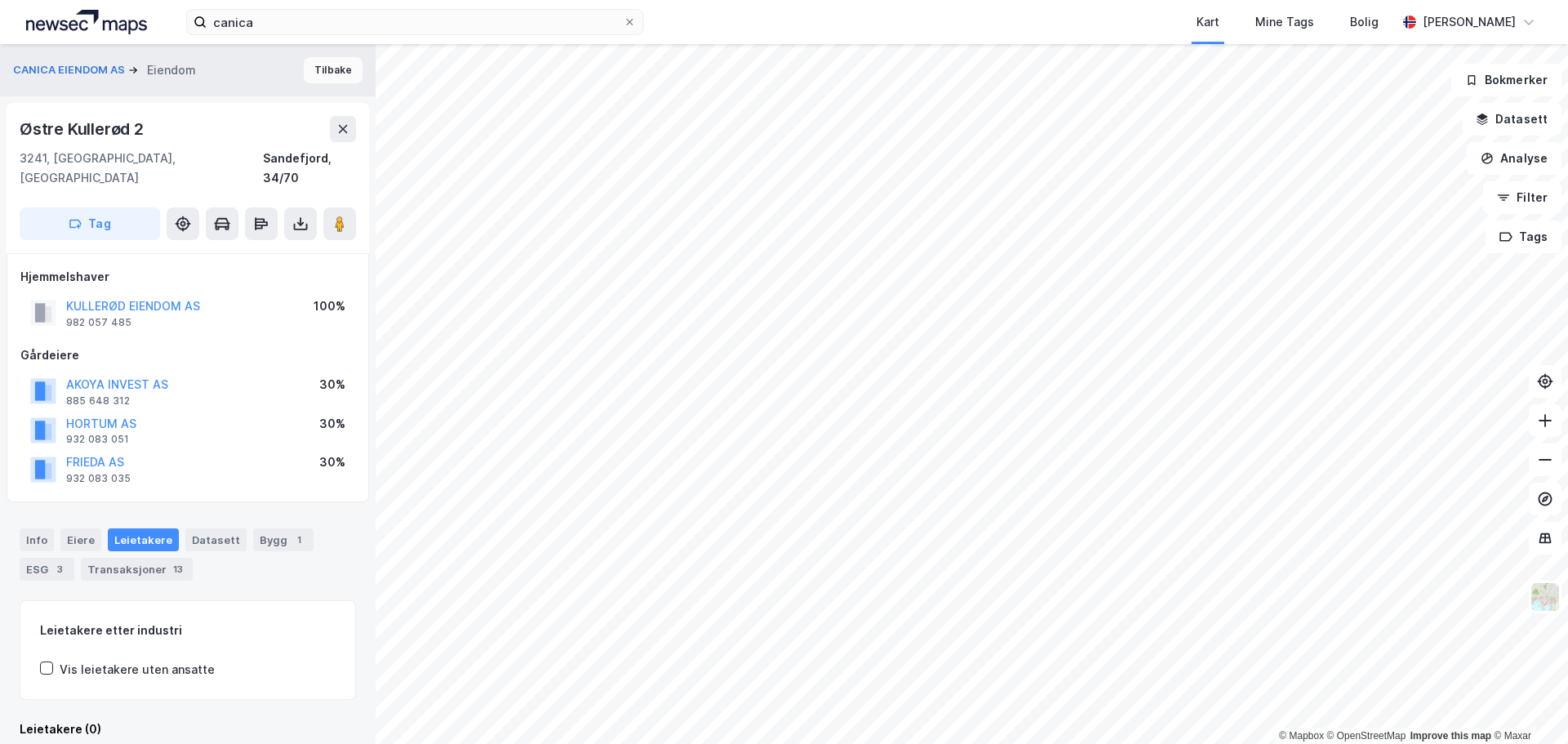
click at [328, 65] on button "Tilbake" at bounding box center [333, 69] width 58 height 26
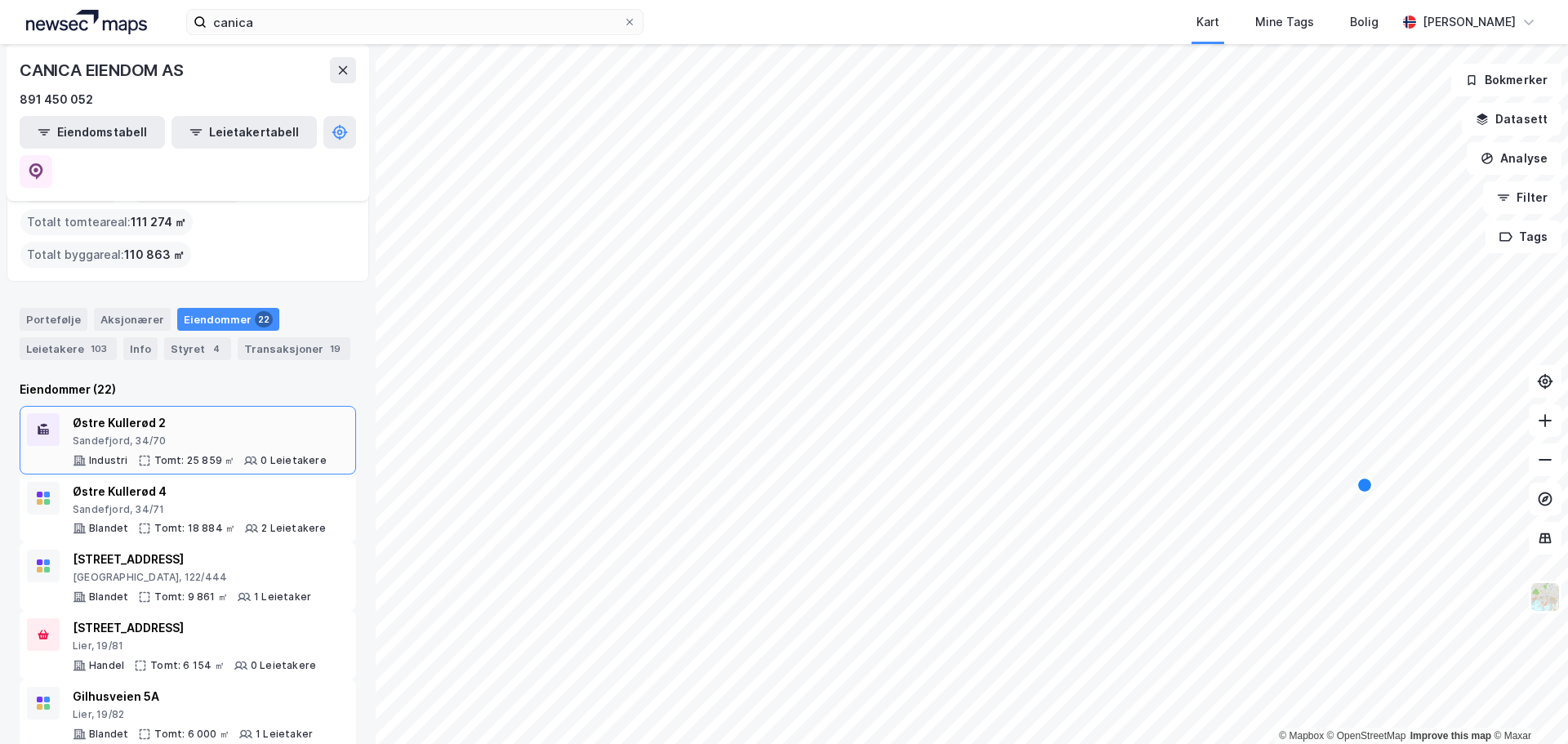
scroll to position [82, 0]
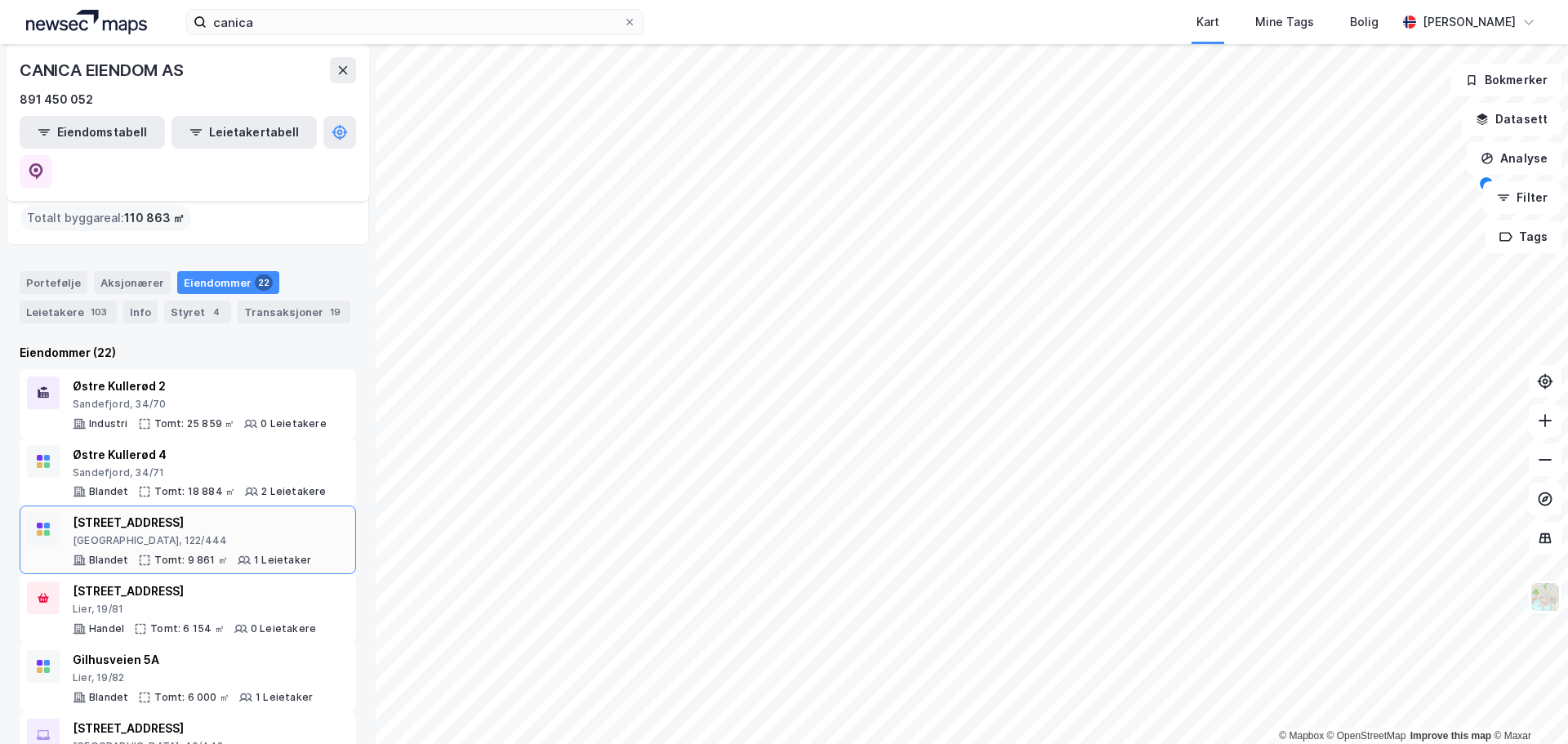
click at [174, 534] on div "[GEOGRAPHIC_DATA], 122/444" at bounding box center [192, 541] width 239 height 13
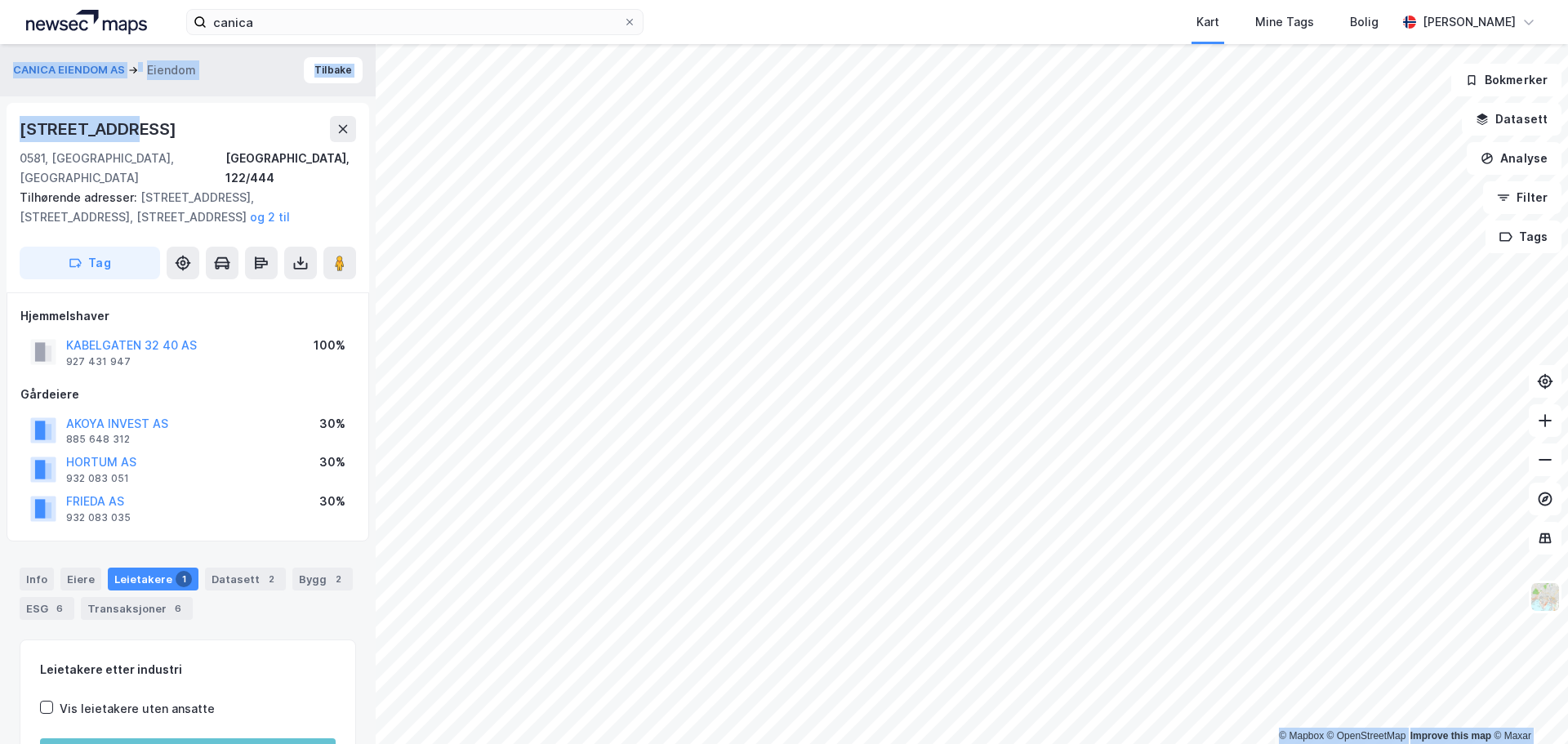
drag, startPoint x: 138, startPoint y: 130, endPoint x: -6, endPoint y: 139, distance: 144.3
click at [0, 139] on html "canica Kart Mine Tags Bolig [PERSON_NAME] © Mapbox © OpenStreetMap Improve this…" at bounding box center [784, 372] width 1568 height 744
click at [136, 128] on div "[STREET_ADDRESS]" at bounding box center [187, 129] width 336 height 26
drag, startPoint x: 131, startPoint y: 129, endPoint x: 23, endPoint y: 135, distance: 108.2
click at [23, 135] on div "[STREET_ADDRESS]" at bounding box center [187, 129] width 336 height 26
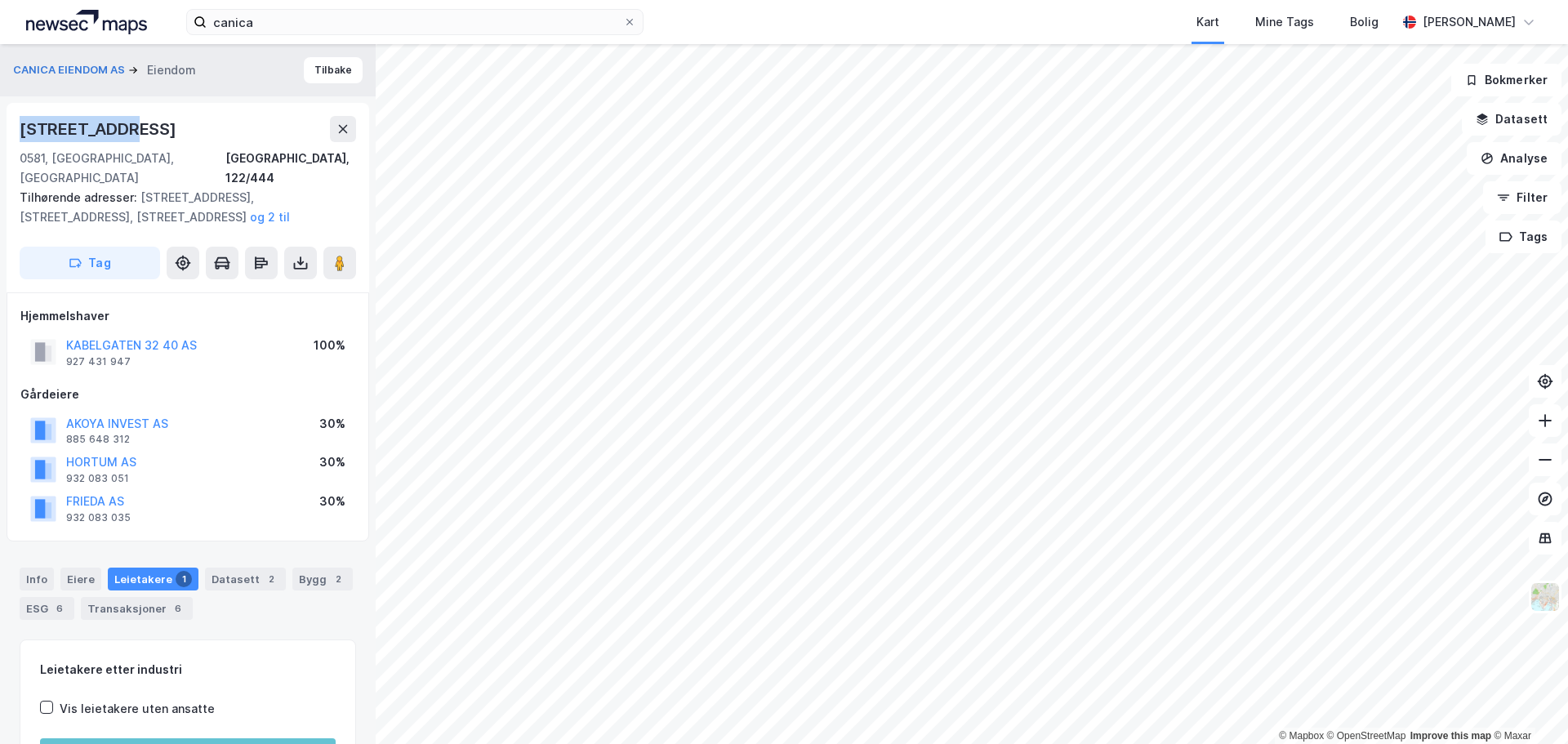
copy div "[STREET_ADDRESS]"
click at [319, 71] on button "Tilbake" at bounding box center [333, 69] width 58 height 26
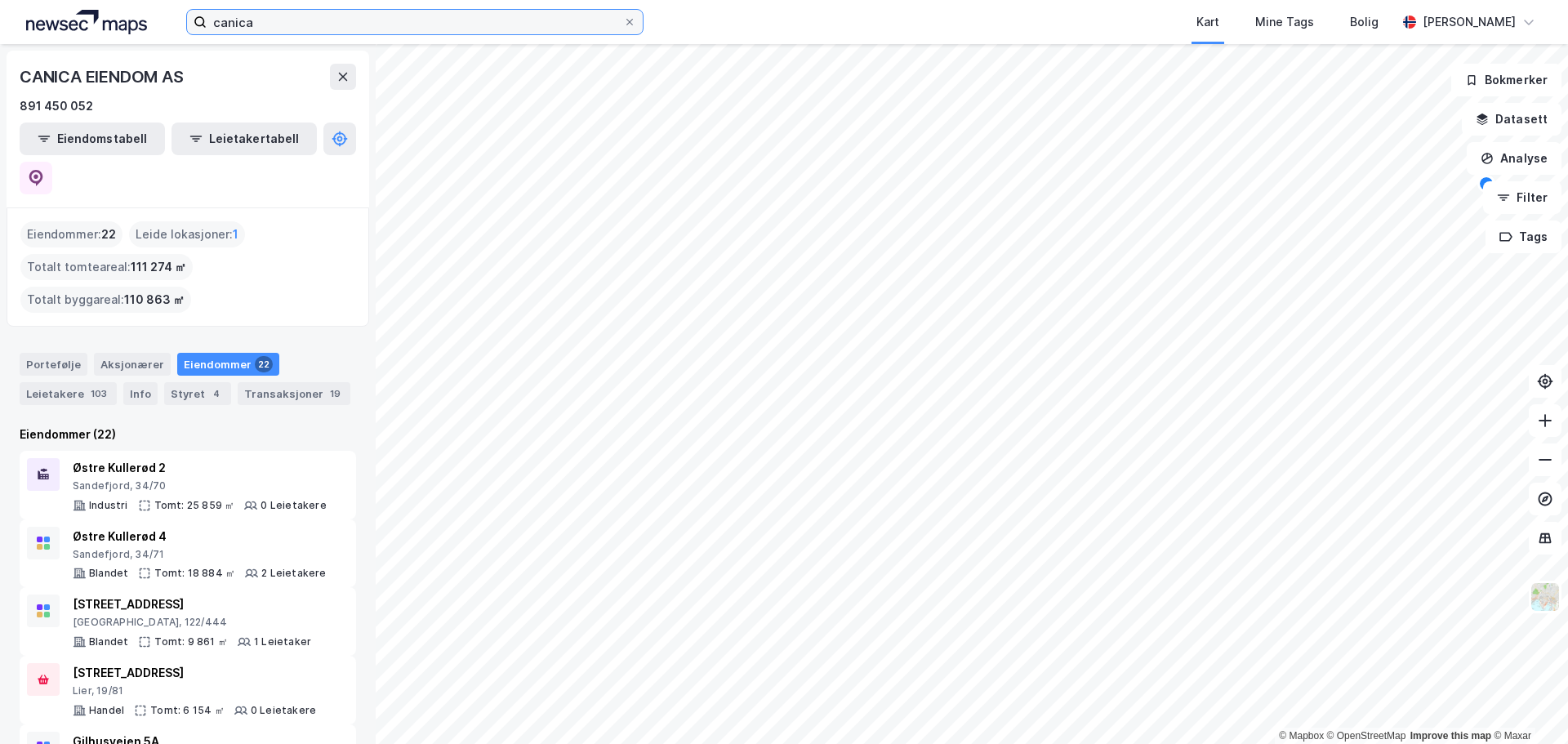
click at [281, 21] on input "canica" at bounding box center [414, 22] width 417 height 24
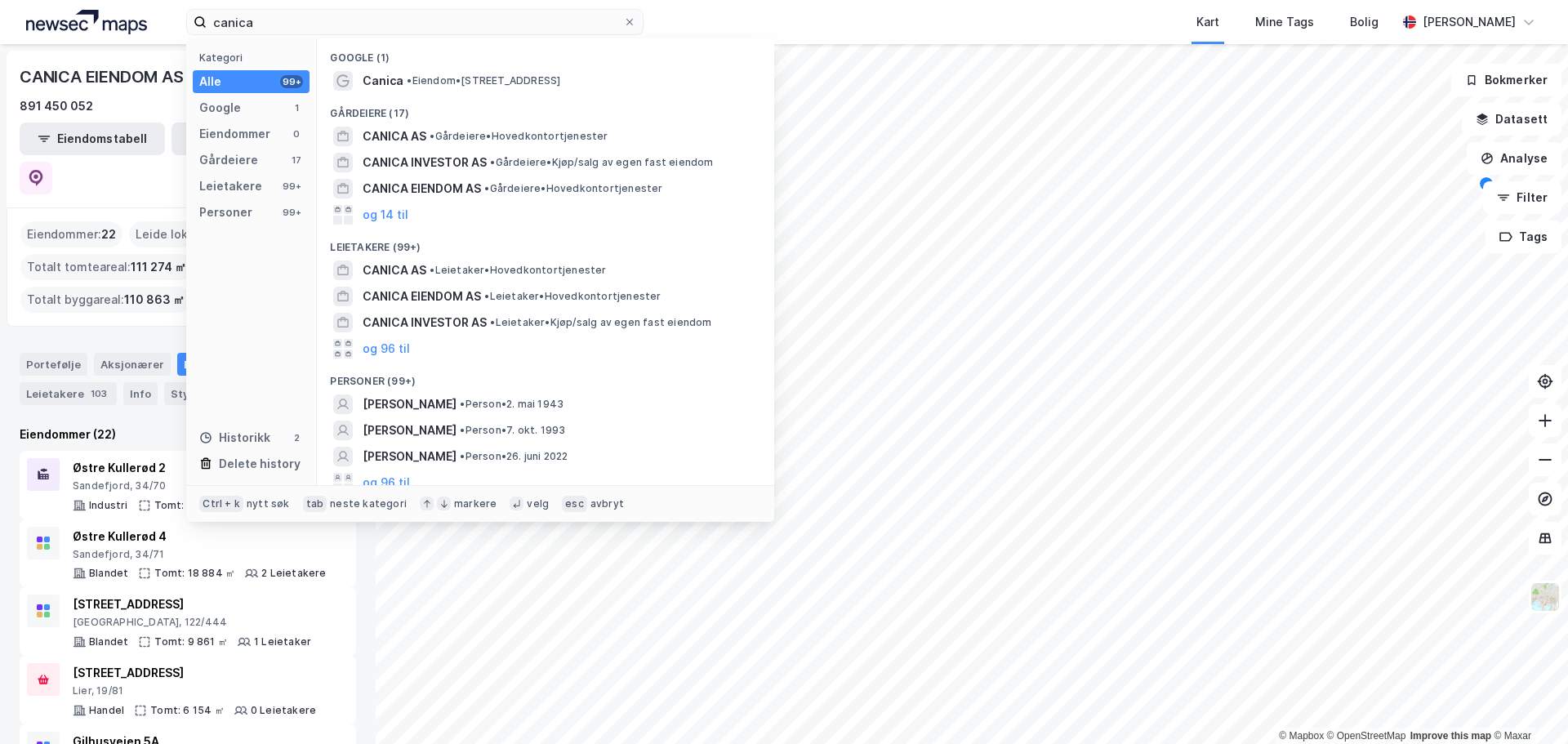
click at [776, 14] on div "Kart Mine Tags Bolig" at bounding box center [1060, 22] width 675 height 44
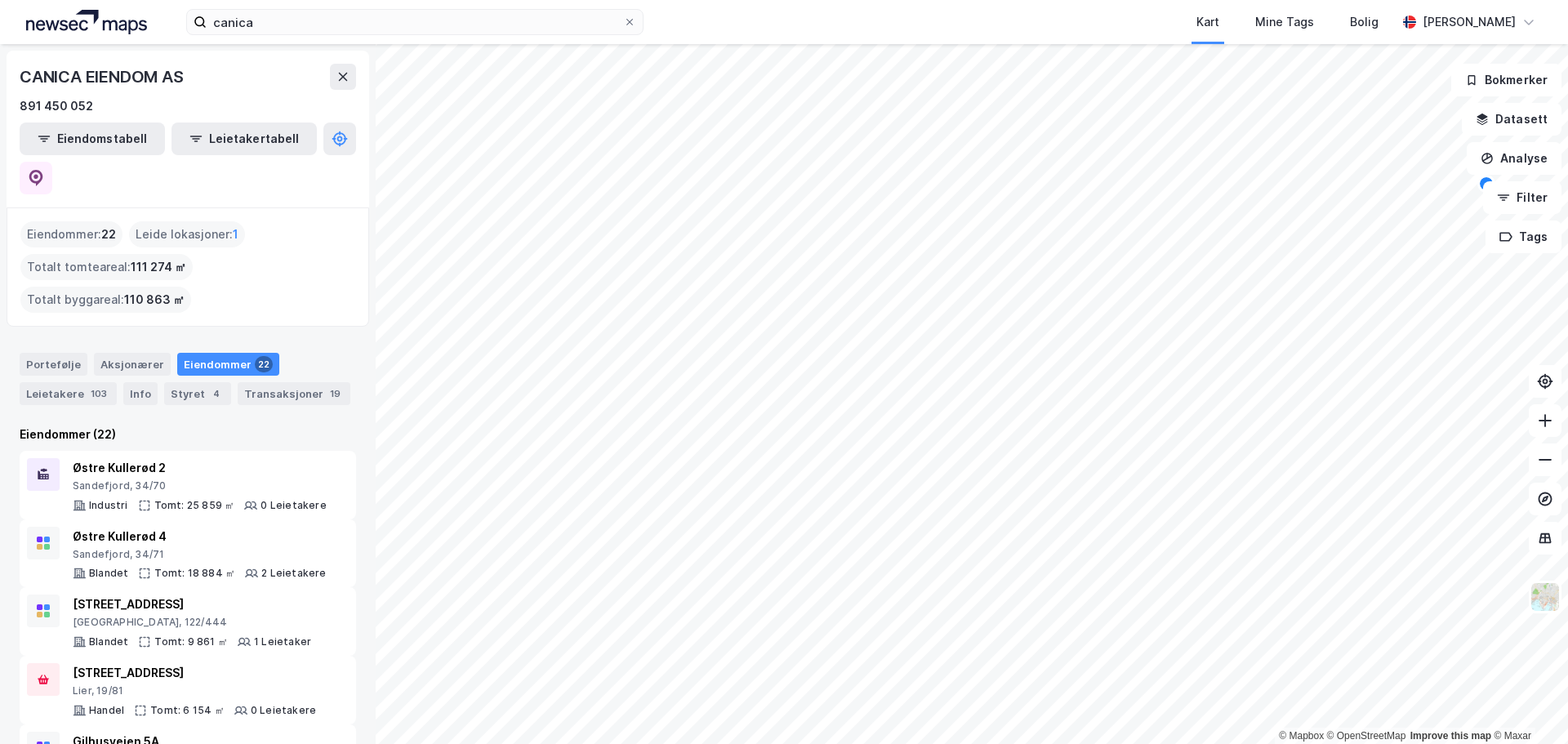
click at [280, 35] on div "canica Kart Mine Tags Bolig [PERSON_NAME]" at bounding box center [784, 22] width 1568 height 44
click at [288, 19] on input "canica" at bounding box center [414, 22] width 417 height 24
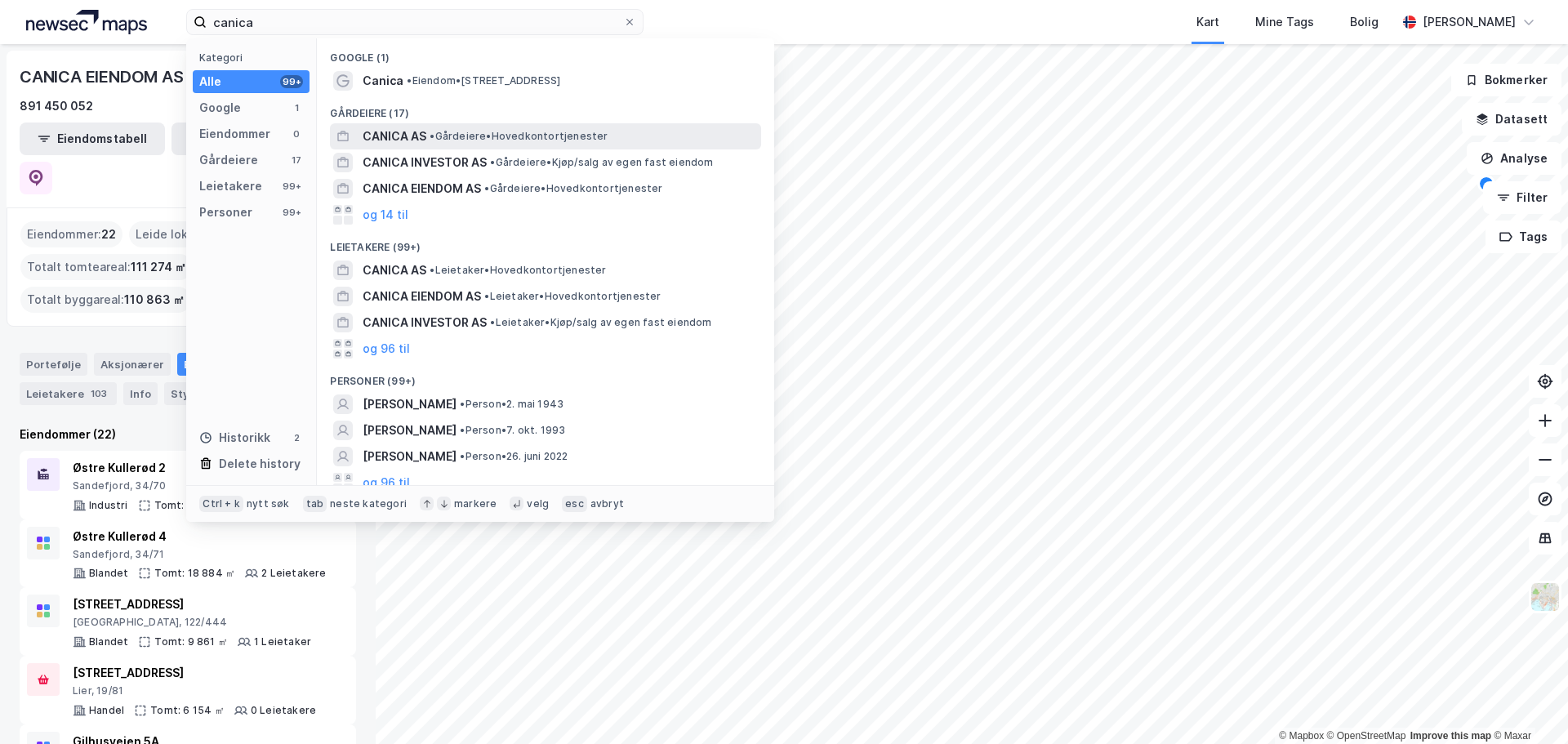
click at [493, 138] on span "• Gårdeiere • Hovedkontortjenester" at bounding box center [518, 136] width 178 height 13
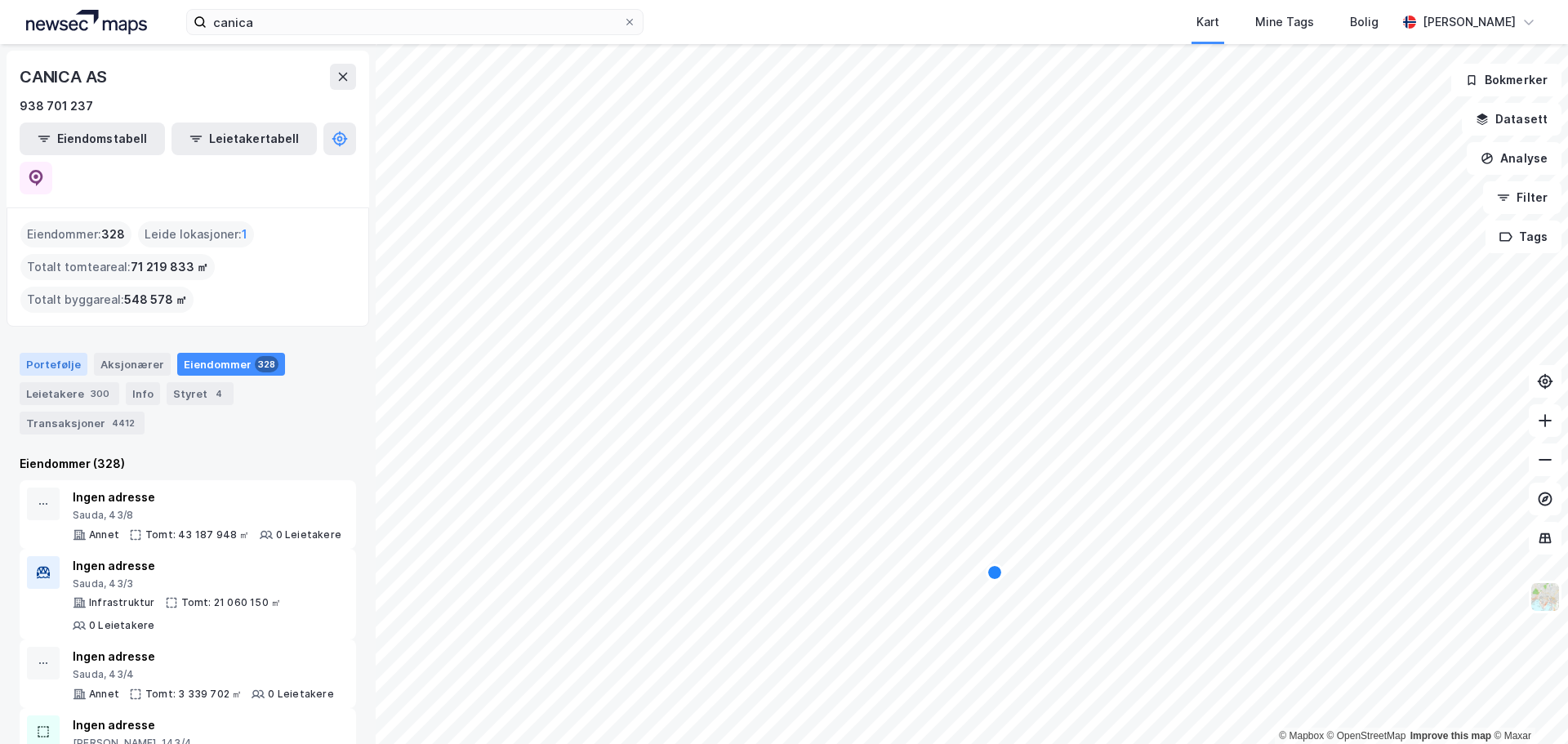
click at [56, 352] on div "Portefølje" at bounding box center [53, 363] width 68 height 23
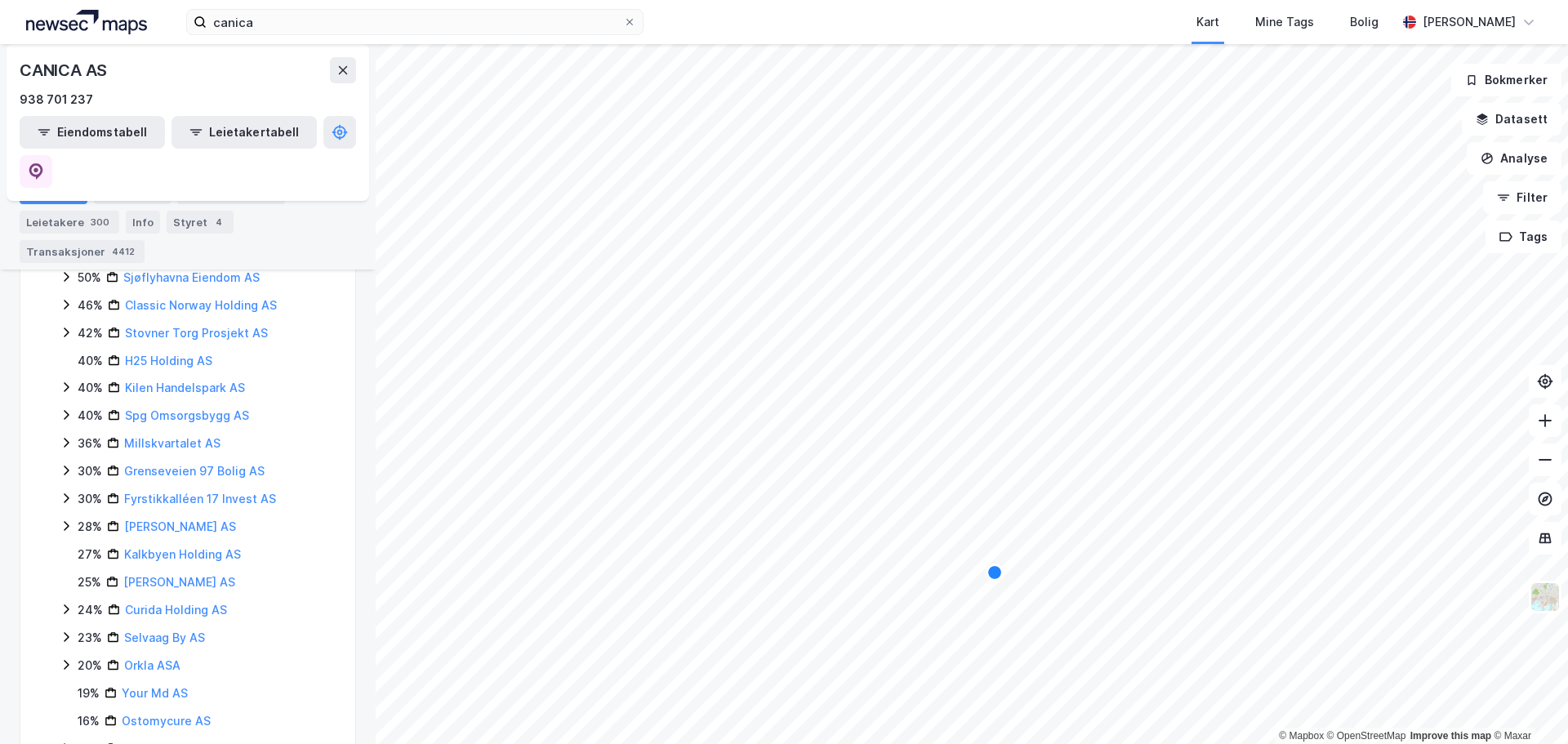
scroll to position [617, 0]
click at [185, 518] on link "Millskvartalet AS" at bounding box center [172, 524] width 96 height 14
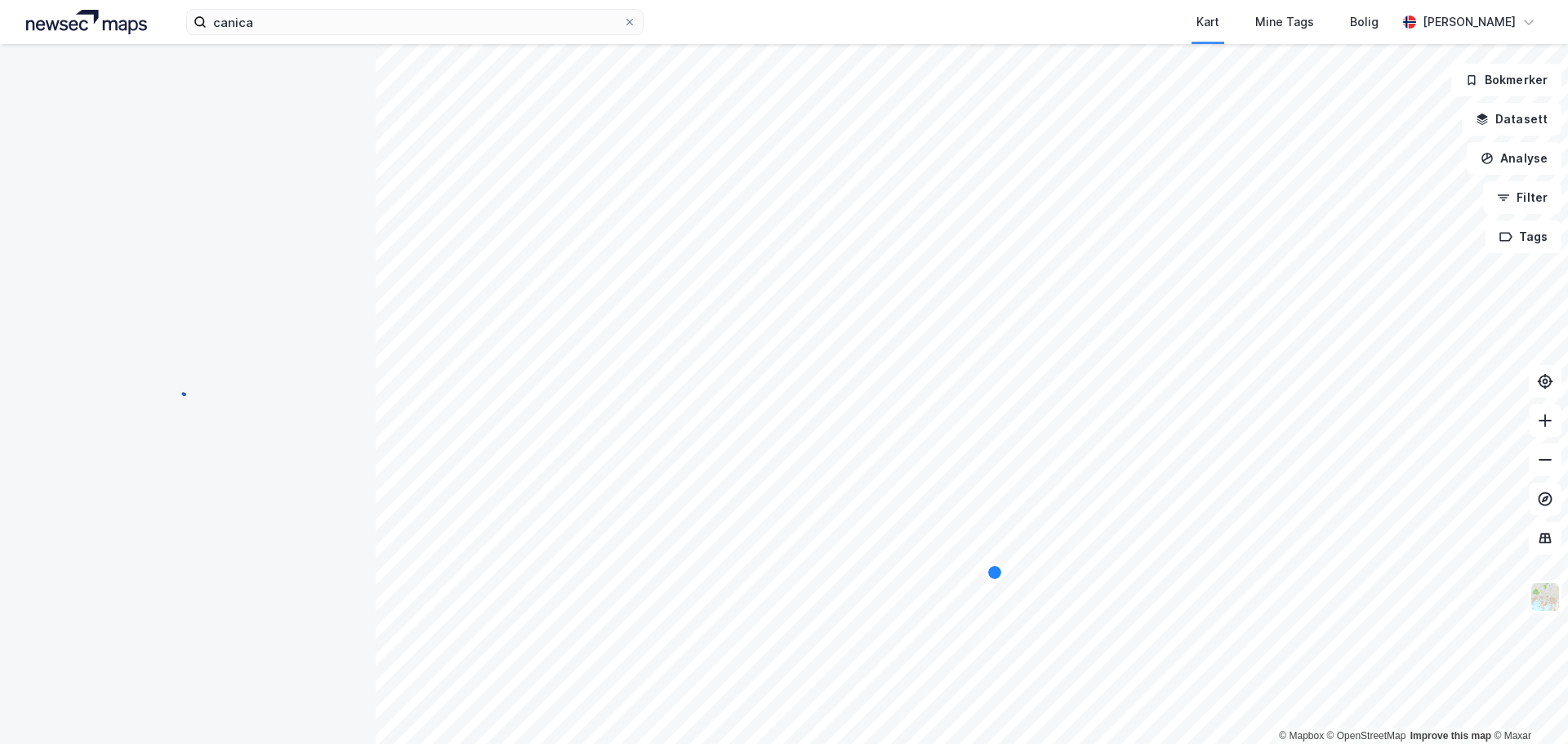
scroll to position [0, 0]
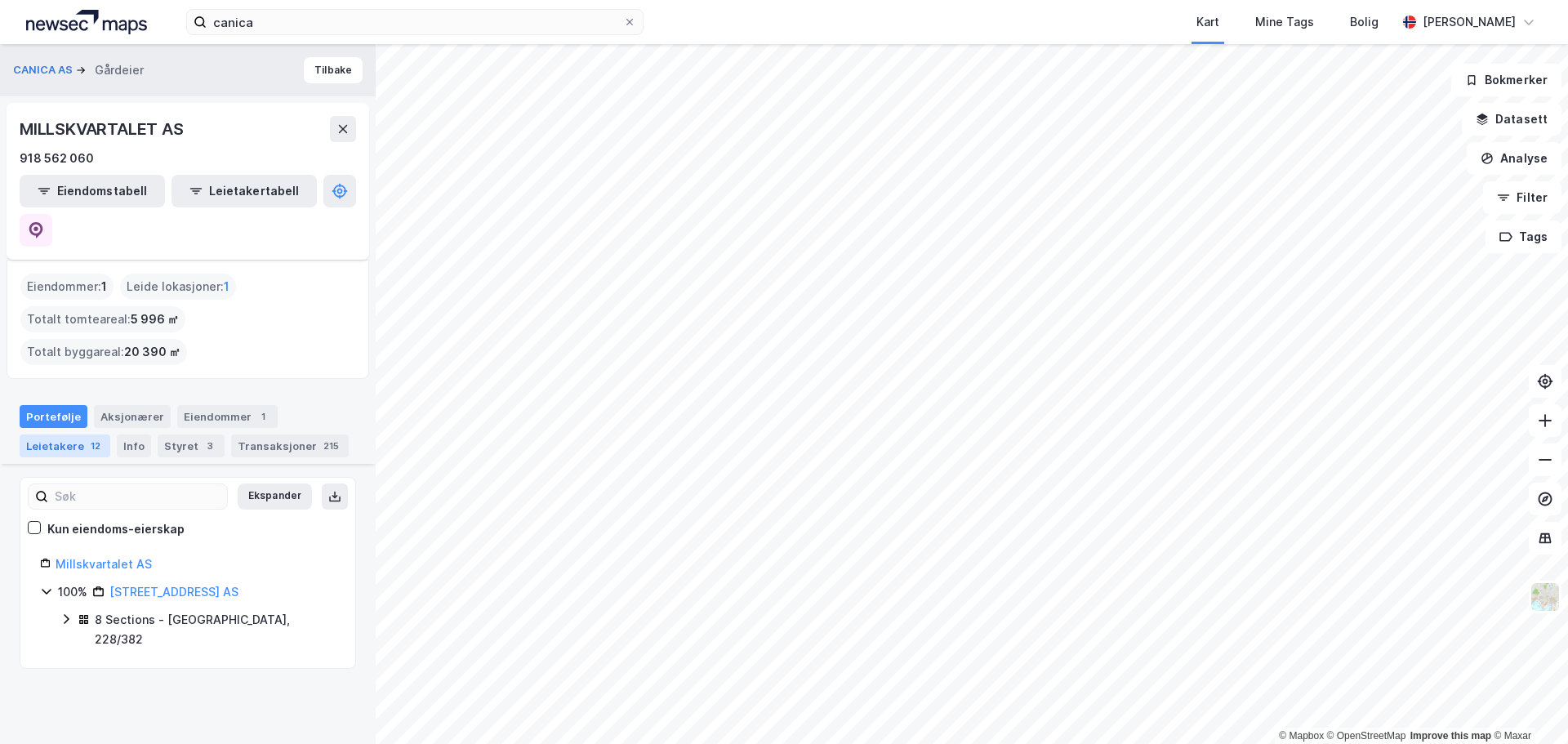
click at [67, 434] on div "Leietakere 12" at bounding box center [64, 445] width 91 height 23
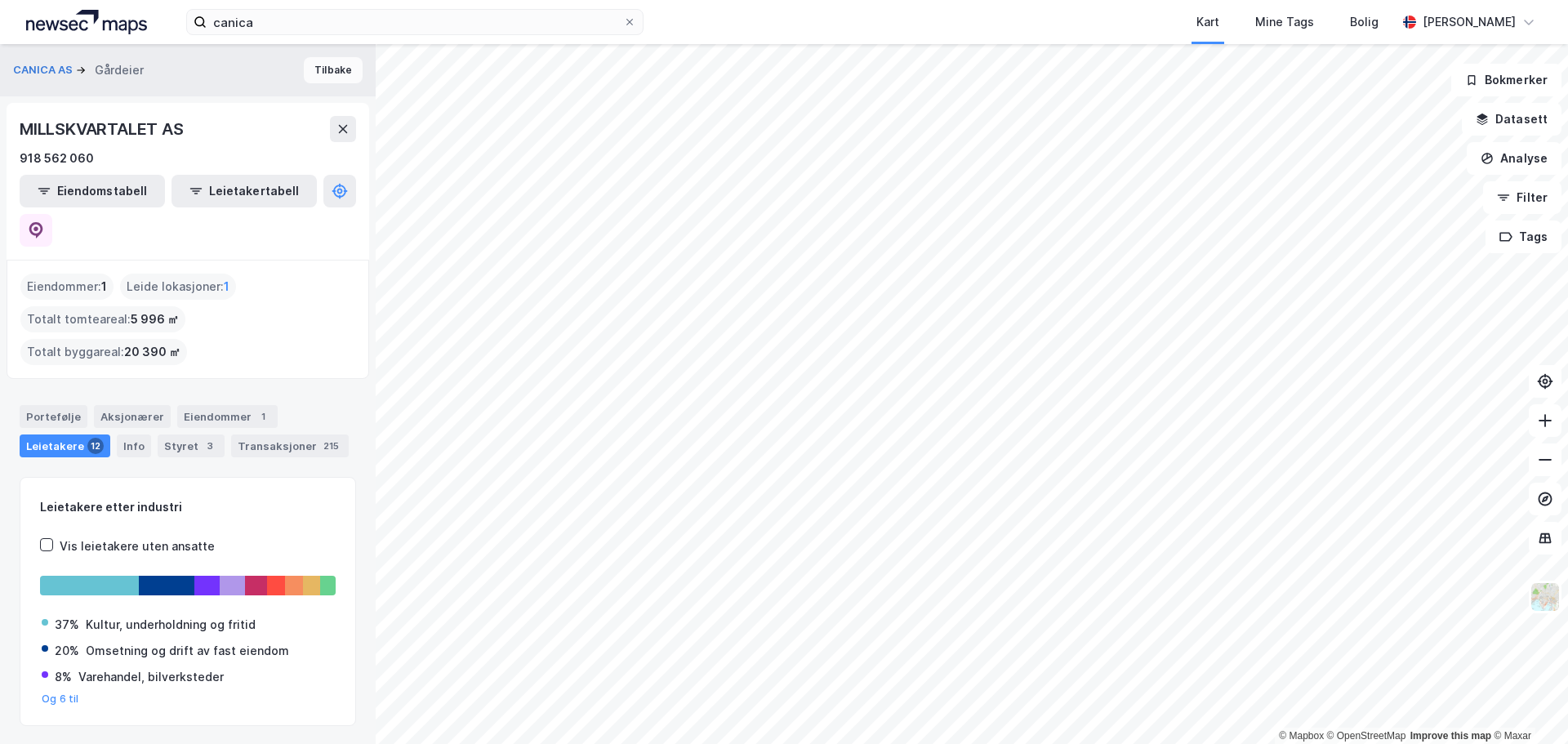
click at [315, 76] on button "Tilbake" at bounding box center [333, 69] width 58 height 26
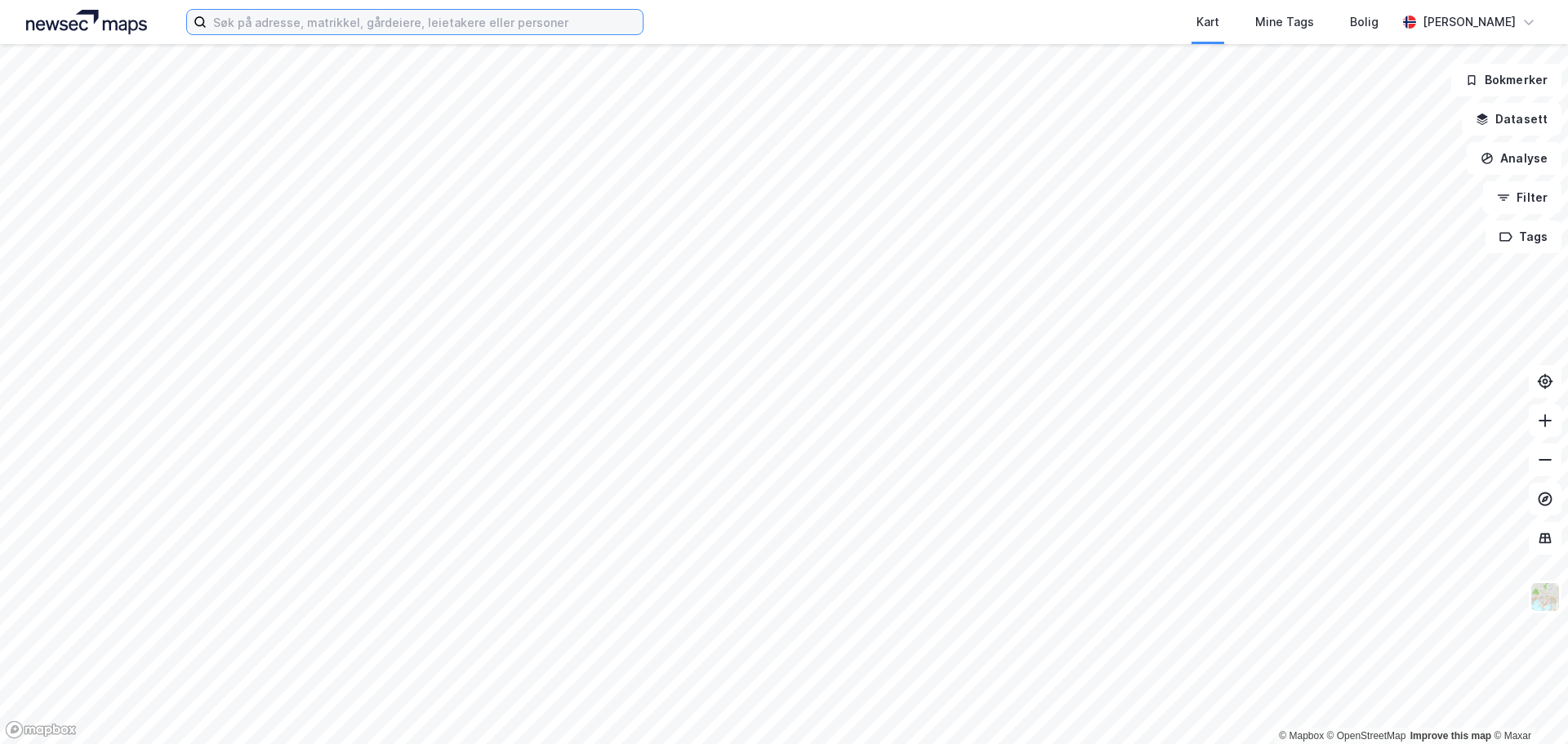
click at [438, 24] on input at bounding box center [424, 22] width 436 height 24
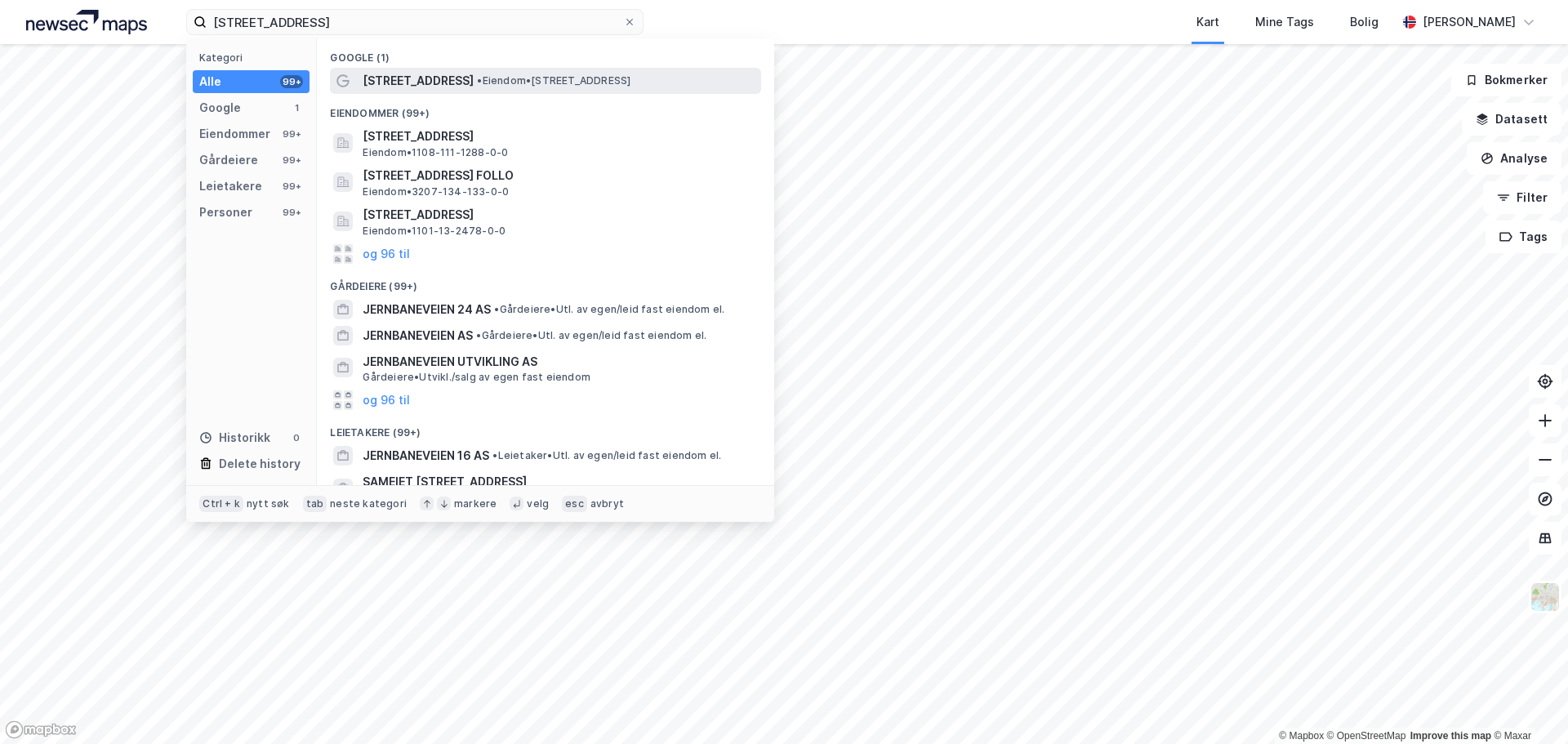
click at [494, 79] on span "• Eiendom • Jernbaneveien 24, 0667 Oslo" at bounding box center [554, 81] width 154 height 13
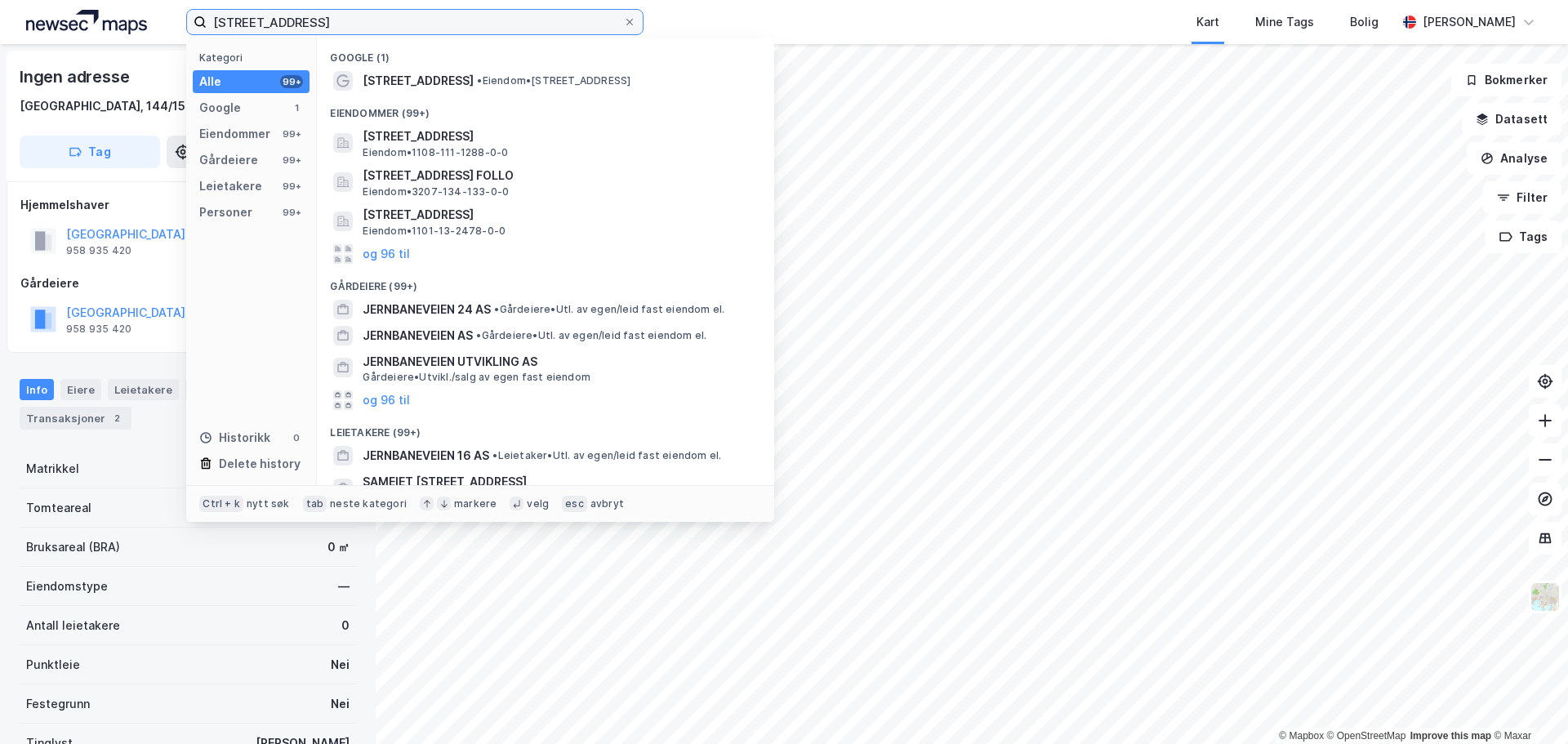
drag, startPoint x: 385, startPoint y: 19, endPoint x: 205, endPoint y: 18, distance: 180.0
click at [205, 18] on label "jernbaneveien 24 oslo" at bounding box center [415, 22] width 458 height 26
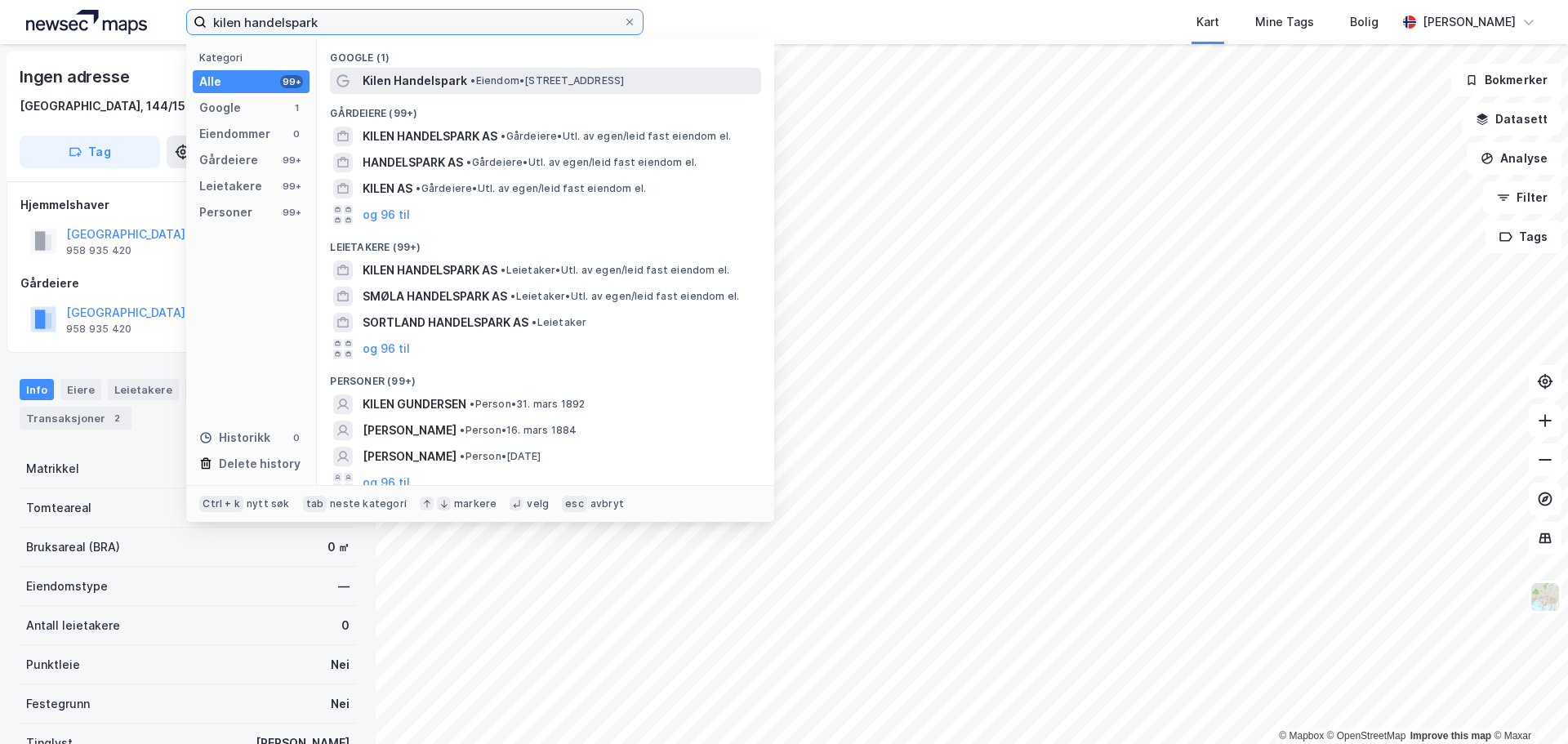
type input "kilen handelspark"
click at [518, 86] on span "• Eiendom • Valløveien 3, 3118 Tønsberg" at bounding box center [547, 81] width 154 height 13
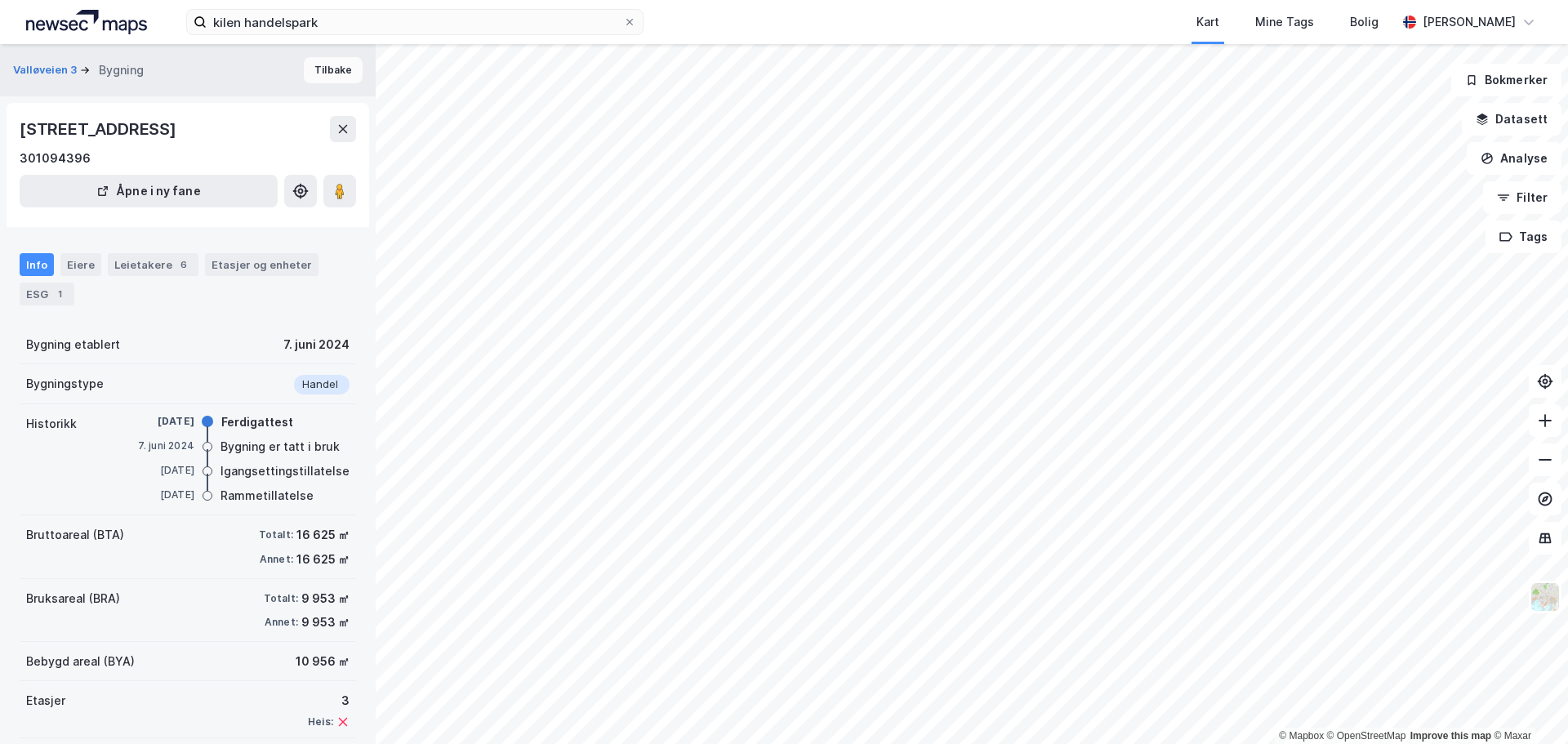
click at [323, 72] on button "Tilbake" at bounding box center [333, 69] width 58 height 26
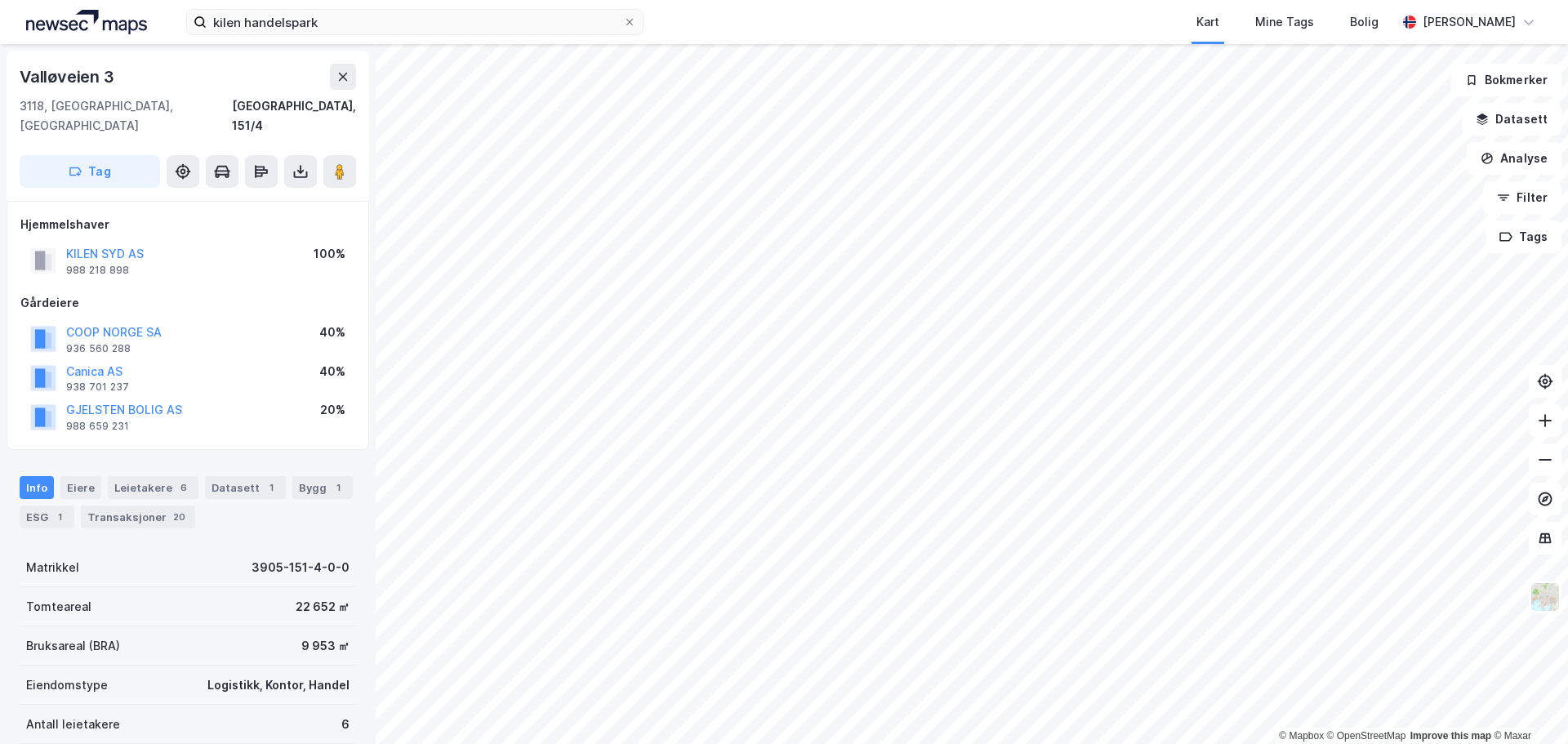
drag, startPoint x: 172, startPoint y: 412, endPoint x: 218, endPoint y: 410, distance: 46.0
click at [218, 410] on div "GJELSTEN BOLIG AS 988 659 231 20%" at bounding box center [187, 416] width 335 height 39
drag, startPoint x: 99, startPoint y: 346, endPoint x: 200, endPoint y: 405, distance: 117.0
click at [200, 405] on div "GJELSTEN BOLIG AS 988 659 231 20%" at bounding box center [187, 416] width 335 height 39
click at [146, 476] on div "Leietakere 6" at bounding box center [153, 487] width 91 height 23
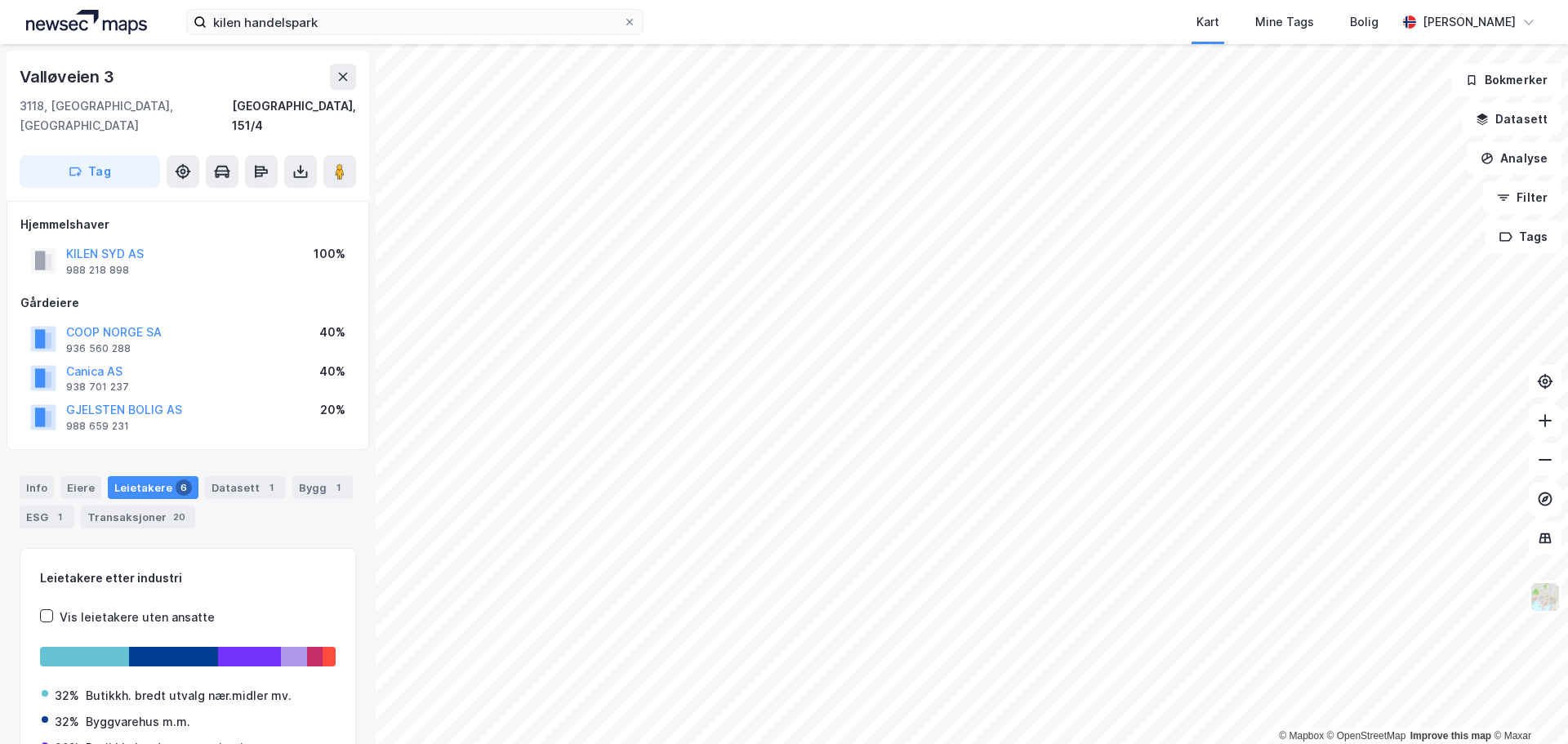
click at [221, 457] on div "Info Eiere Leietakere 6 Datasett 1 Bygg 1 ESG 1 Transaksjoner 20" at bounding box center [188, 496] width 376 height 78
click at [221, 476] on div "Datasett 1" at bounding box center [245, 487] width 81 height 23
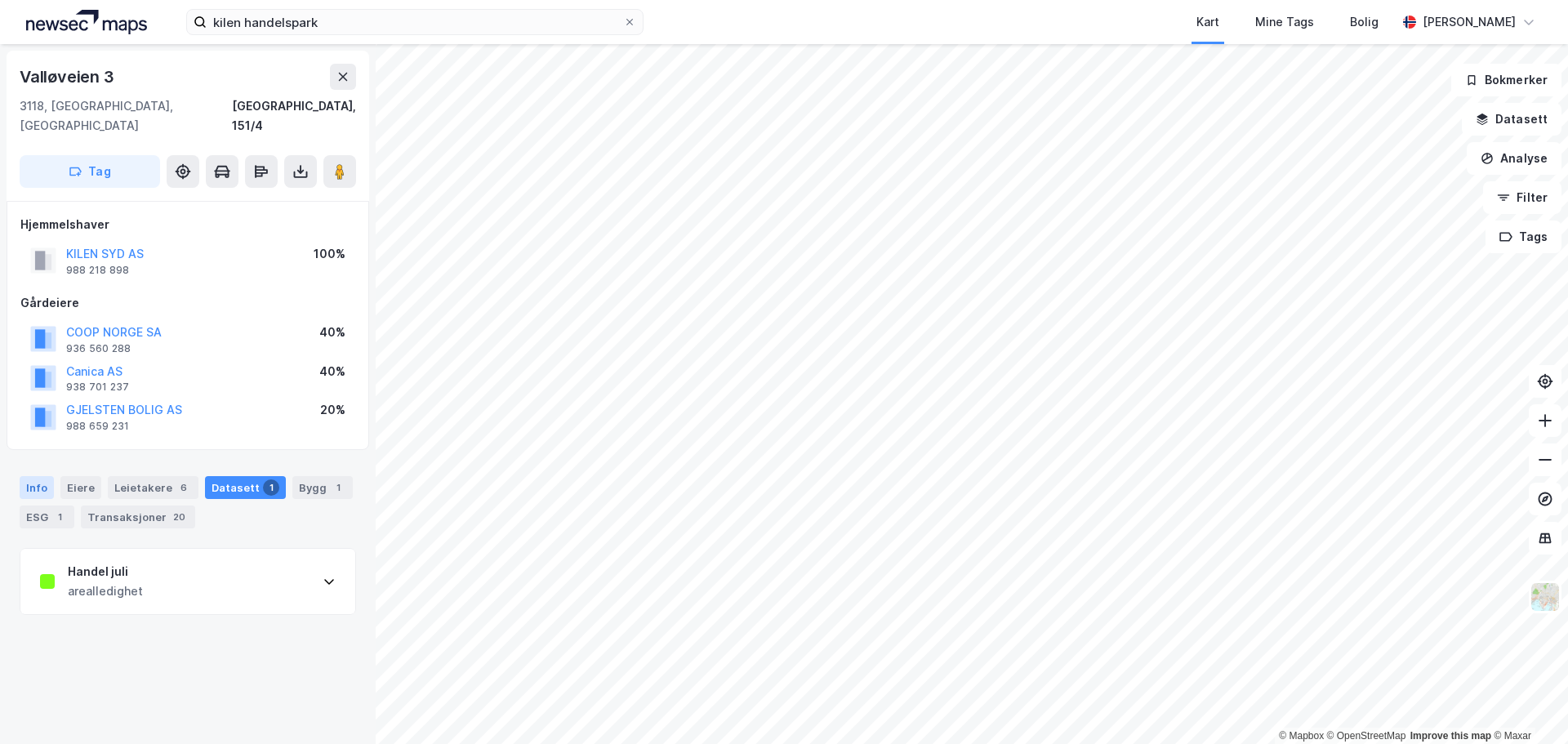
click at [35, 476] on div "Info" at bounding box center [36, 487] width 34 height 23
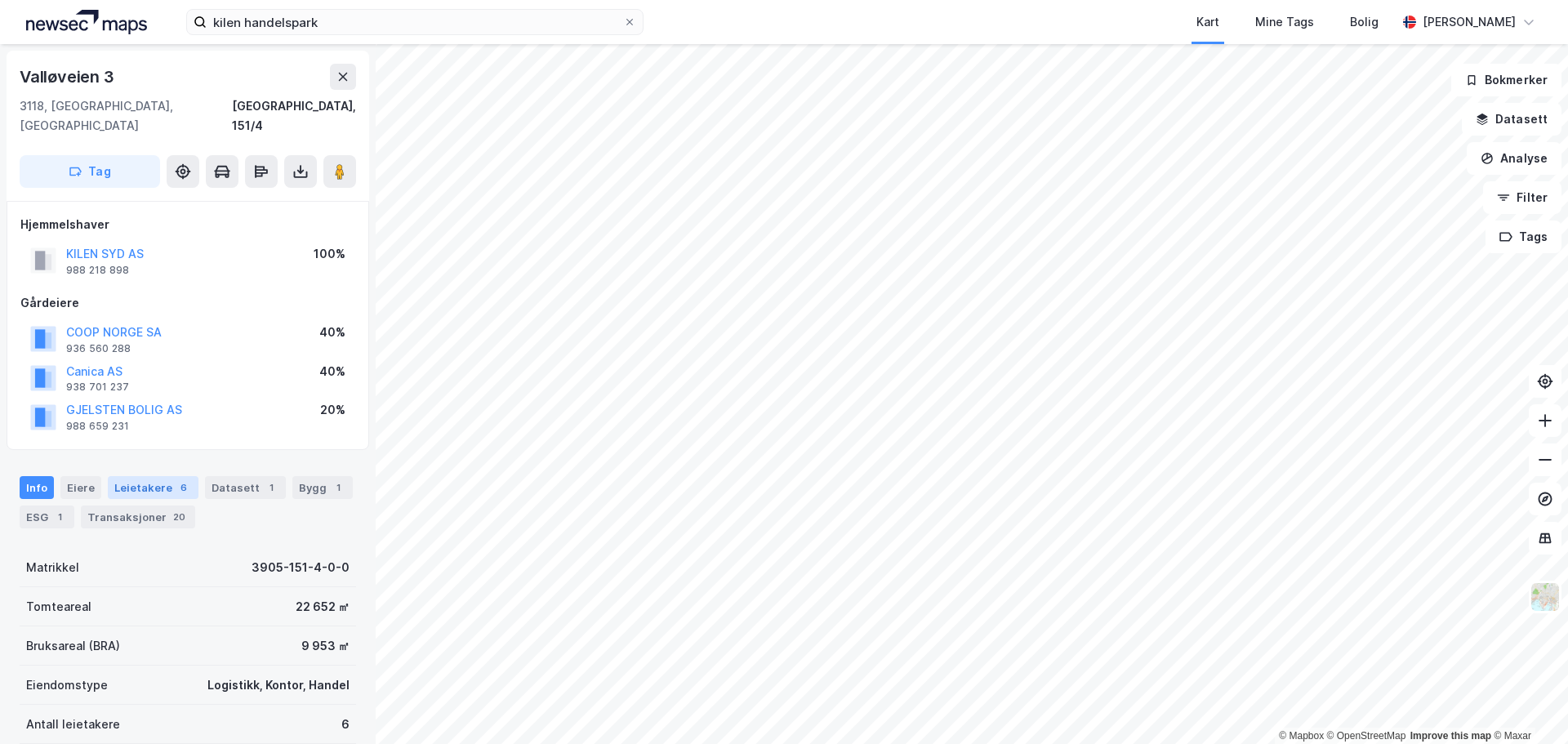
click at [182, 479] on div "6" at bounding box center [184, 488] width 17 height 17
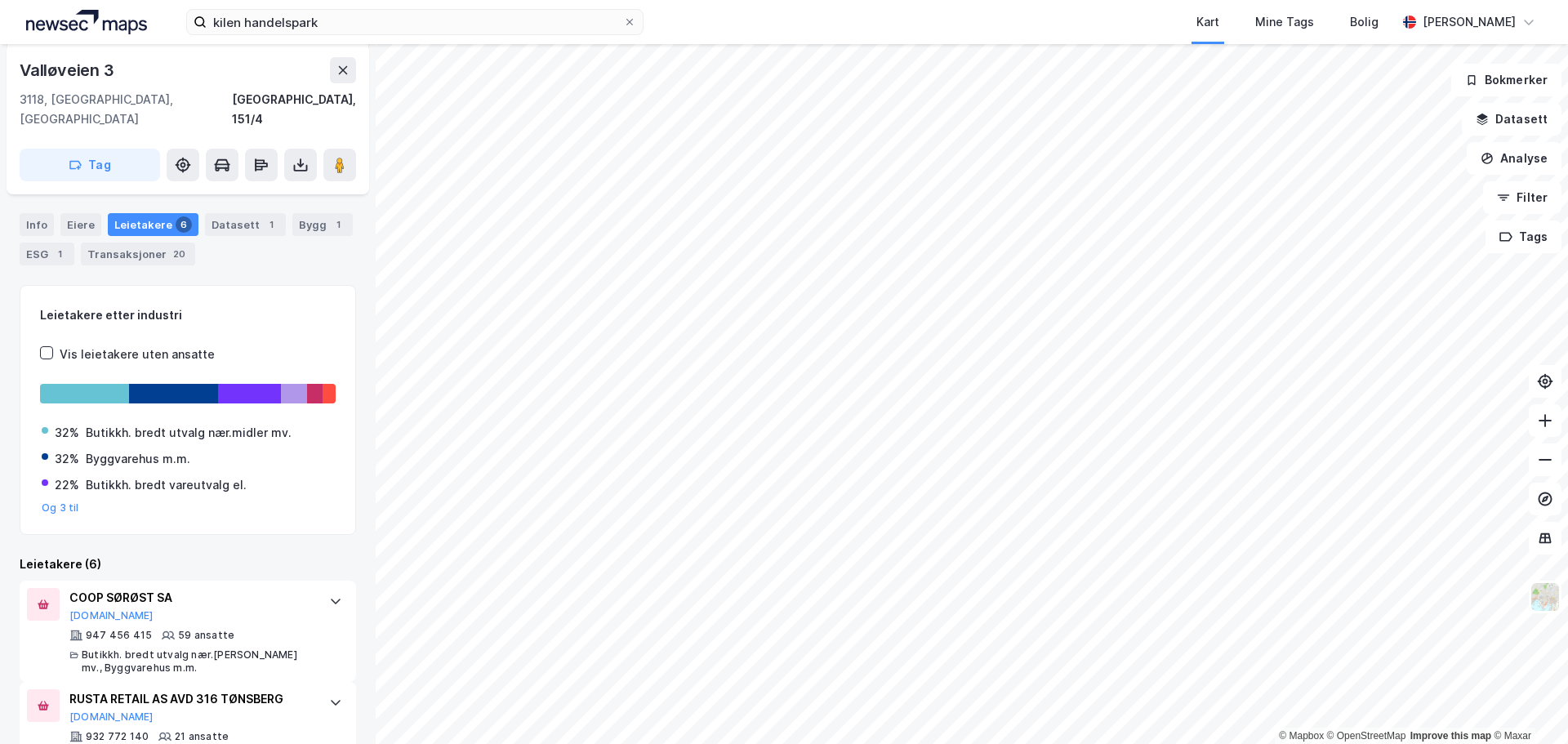
scroll to position [234, 0]
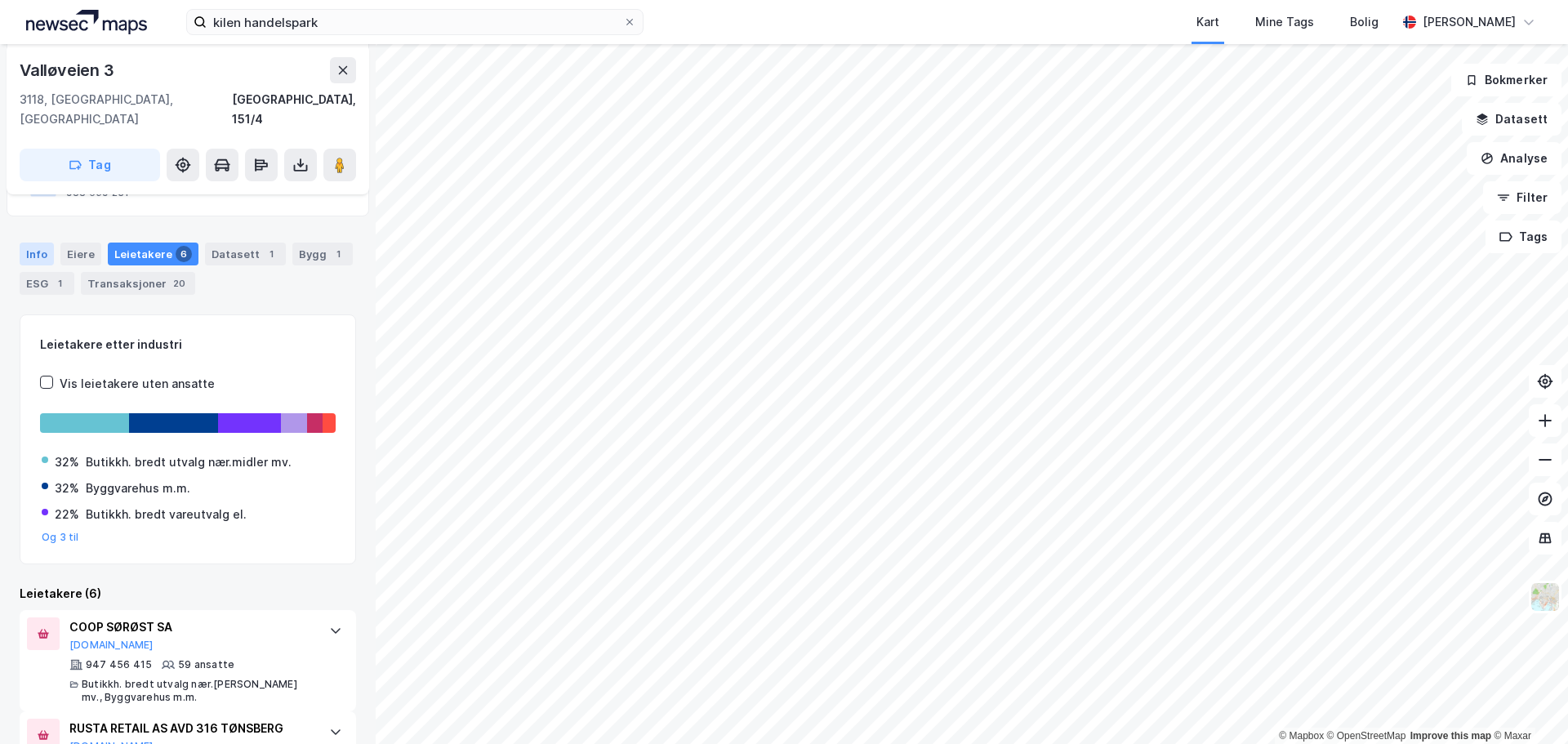
click at [32, 242] on div "Info" at bounding box center [36, 253] width 34 height 23
